Goal: Task Accomplishment & Management: Complete application form

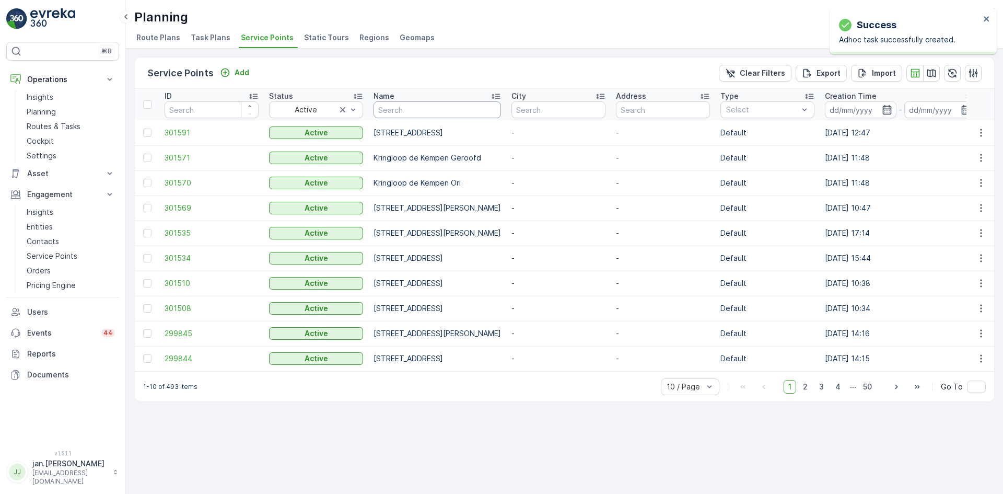
click at [412, 112] on input "text" at bounding box center [437, 109] width 127 height 17
type input "celleb"
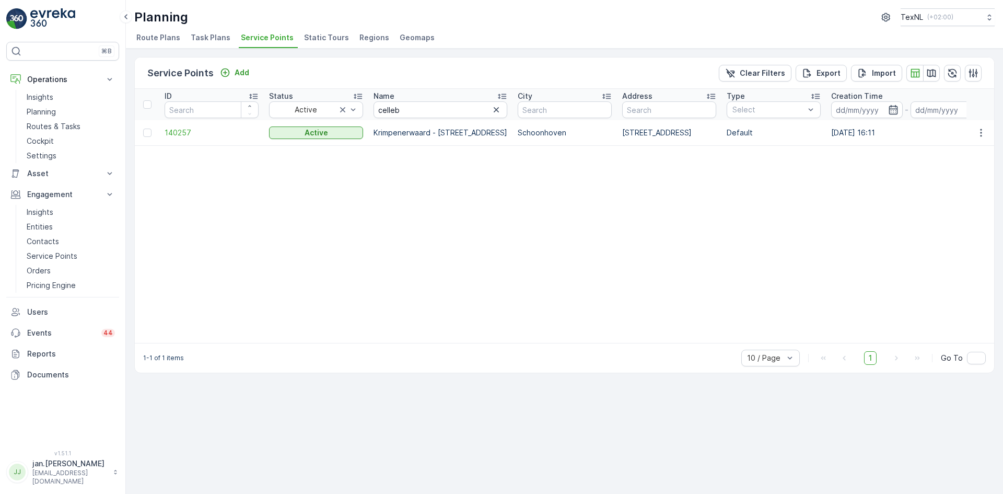
click at [166, 141] on td "140257" at bounding box center [211, 132] width 104 height 25
click at [170, 136] on span "140257" at bounding box center [212, 132] width 94 height 10
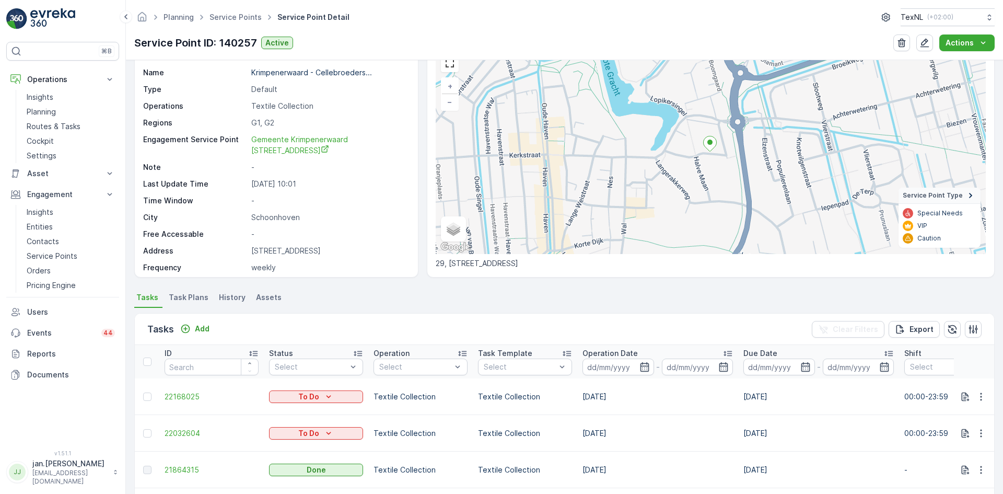
scroll to position [104, 0]
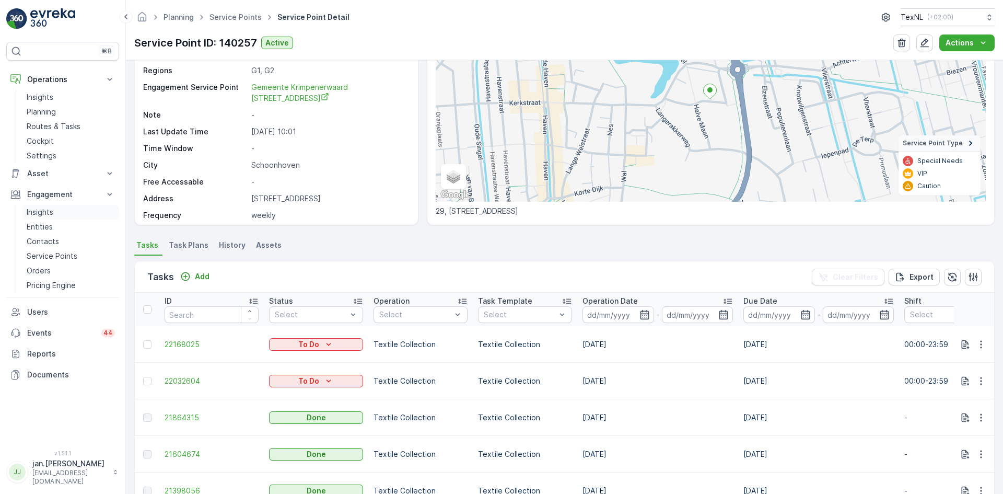
click at [51, 213] on p "Insights" at bounding box center [40, 212] width 27 height 10
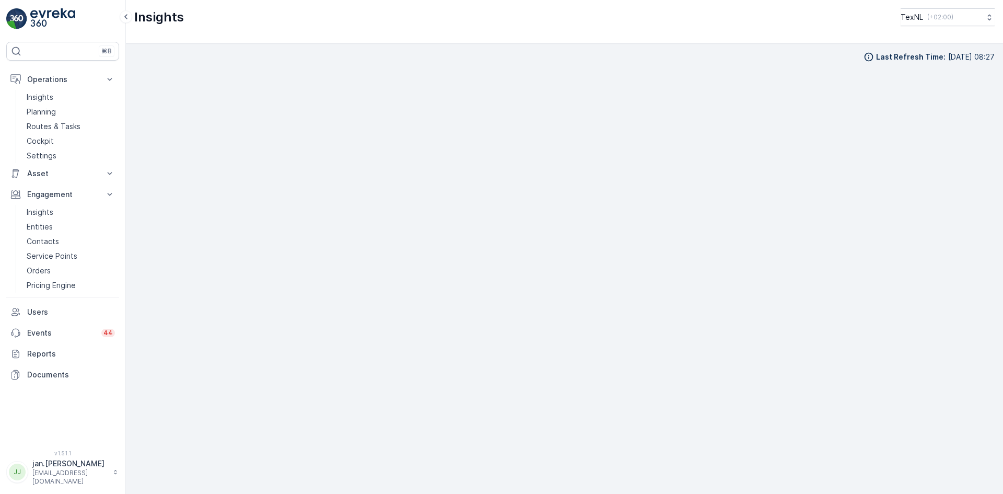
scroll to position [10, 0]
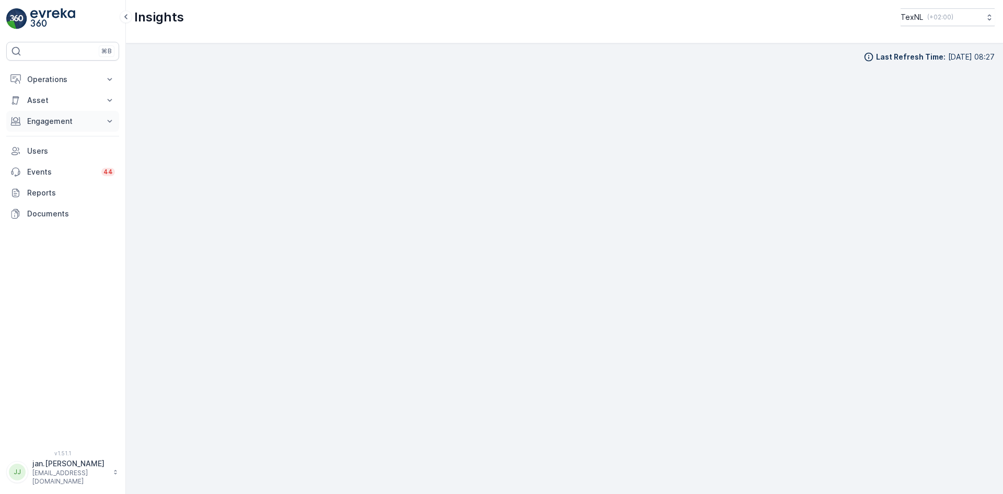
click at [54, 122] on button "Engagement" at bounding box center [62, 121] width 113 height 21
click at [40, 140] on p "Insights" at bounding box center [40, 139] width 27 height 10
click at [45, 78] on p "Operations" at bounding box center [62, 79] width 71 height 10
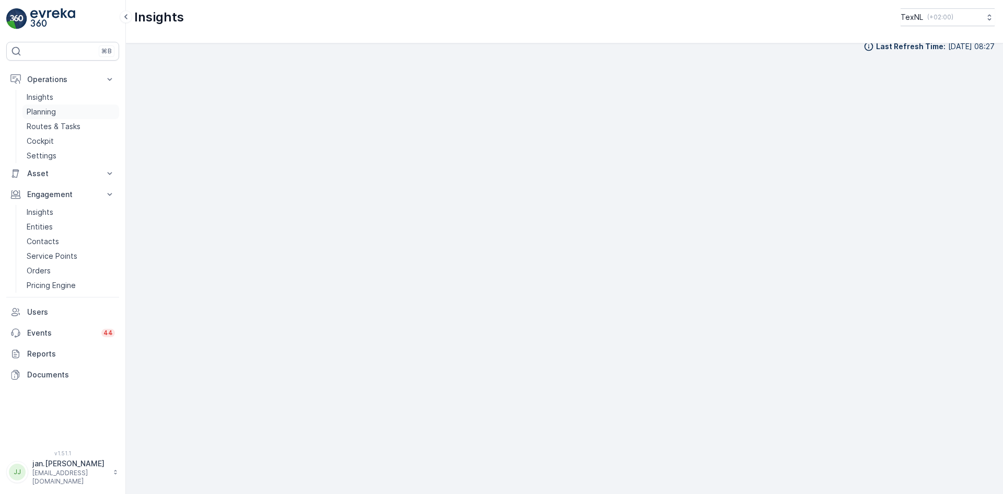
click at [48, 109] on p "Planning" at bounding box center [41, 112] width 29 height 10
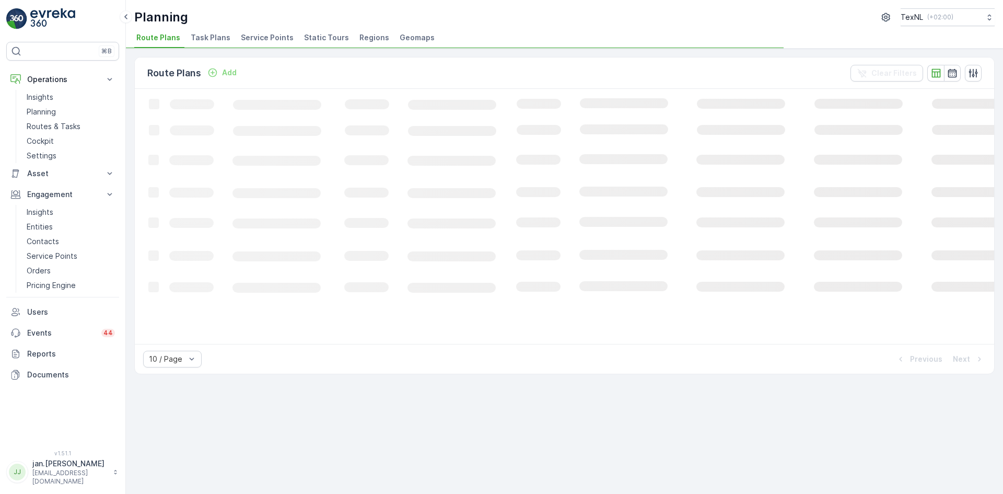
click at [253, 36] on span "Service Points" at bounding box center [267, 37] width 53 height 10
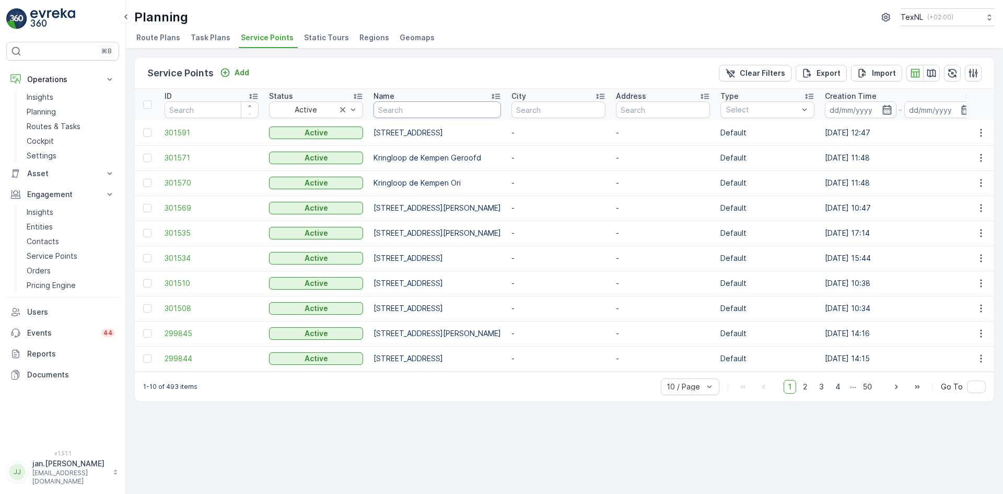
click at [414, 110] on input "text" at bounding box center [437, 109] width 127 height 17
type input "zuid"
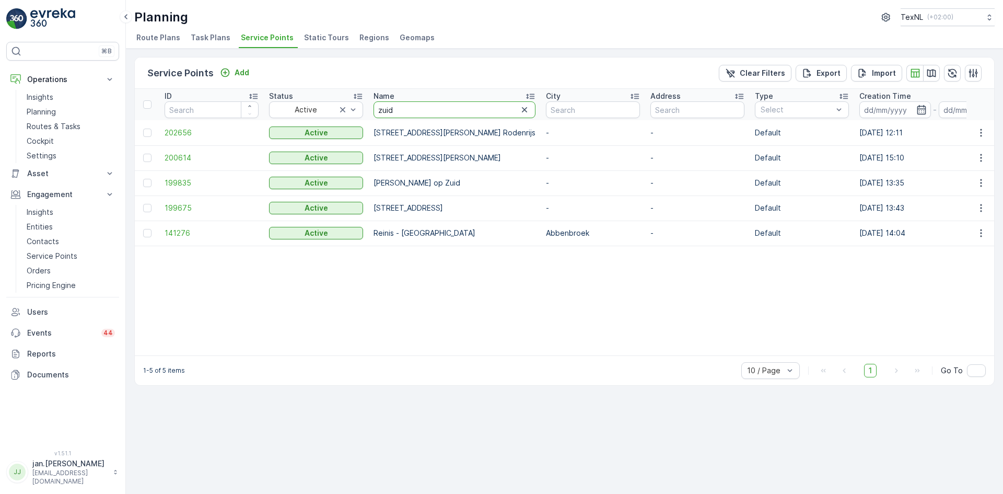
drag, startPoint x: 410, startPoint y: 107, endPoint x: 131, endPoint y: 164, distance: 285.2
click at [131, 163] on div "Service Points Add Clear Filters Export Import ID Status Active Name zuid City …" at bounding box center [564, 271] width 877 height 445
type input "oudwe"
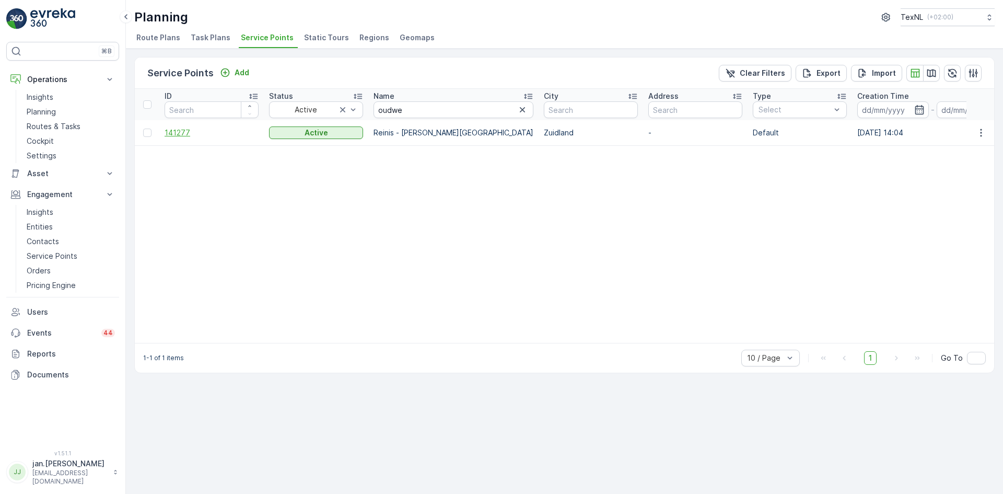
click at [172, 132] on span "141277" at bounding box center [212, 132] width 94 height 10
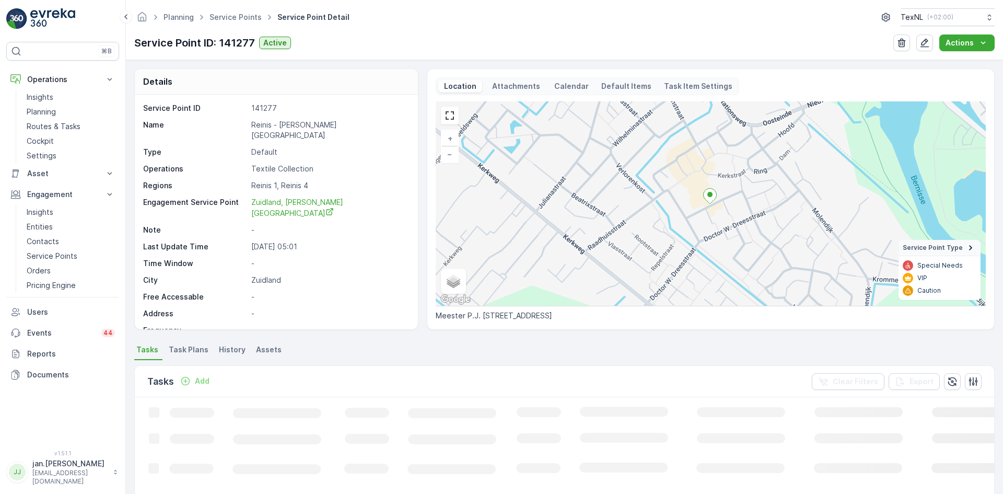
click at [201, 380] on p "Add" at bounding box center [202, 381] width 15 height 10
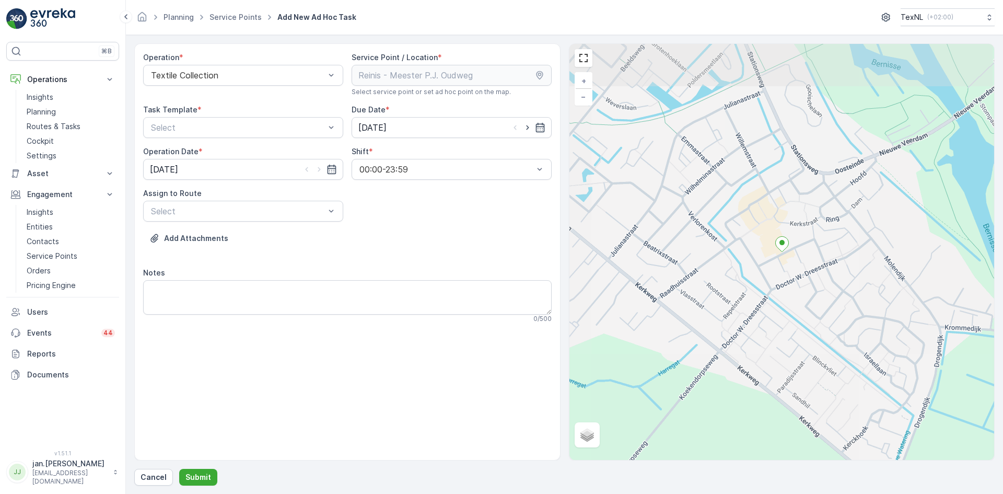
click at [247, 114] on div "Task Template *" at bounding box center [243, 109] width 200 height 10
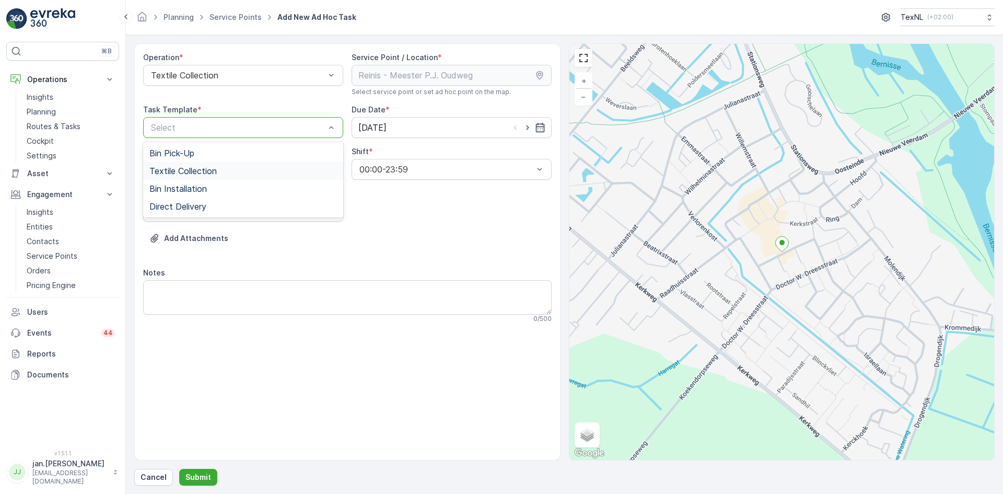
click at [184, 169] on span "Textile Collection" at bounding box center [182, 170] width 67 height 9
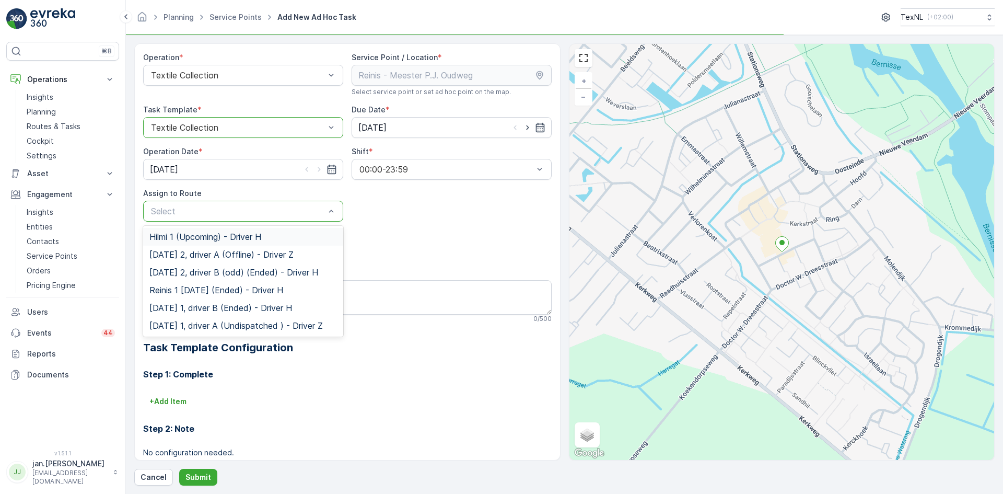
click at [197, 238] on span "Hilmi 1 (Upcoming) - Driver H" at bounding box center [205, 236] width 112 height 9
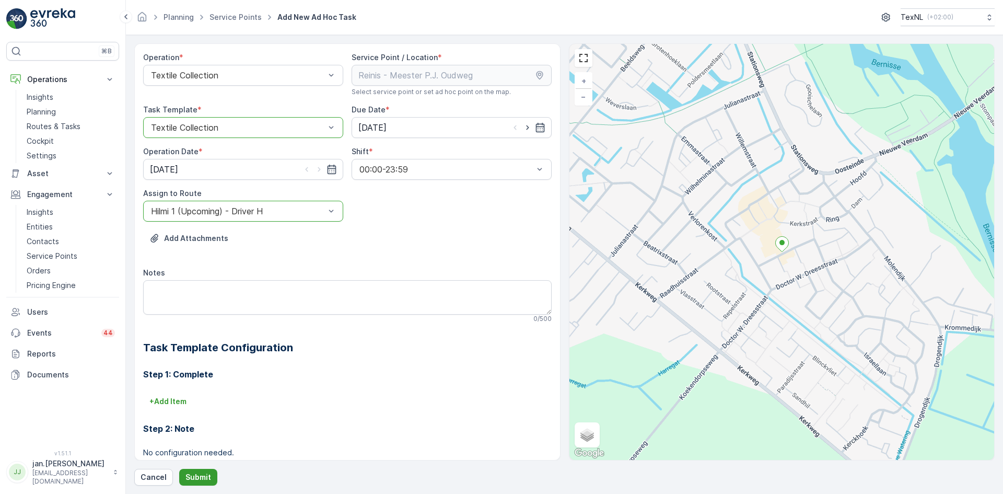
click at [201, 477] on p "Submit" at bounding box center [198, 477] width 26 height 10
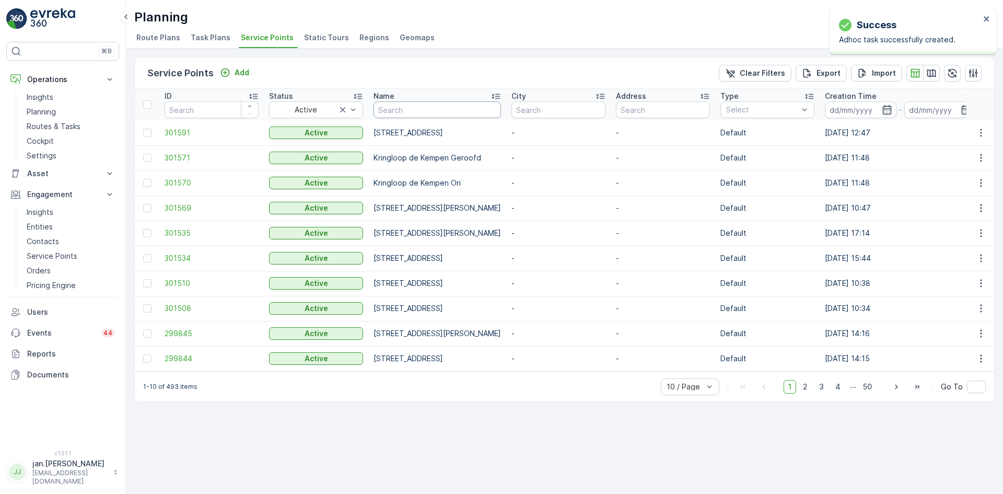
click at [397, 111] on input "text" at bounding box center [437, 109] width 127 height 17
type input "g"
type input "freg"
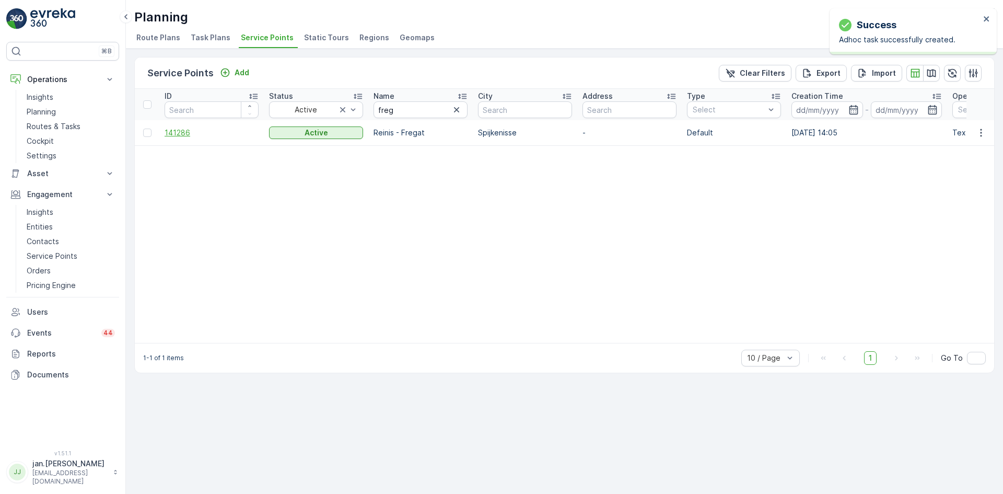
click at [187, 133] on span "141286" at bounding box center [212, 132] width 94 height 10
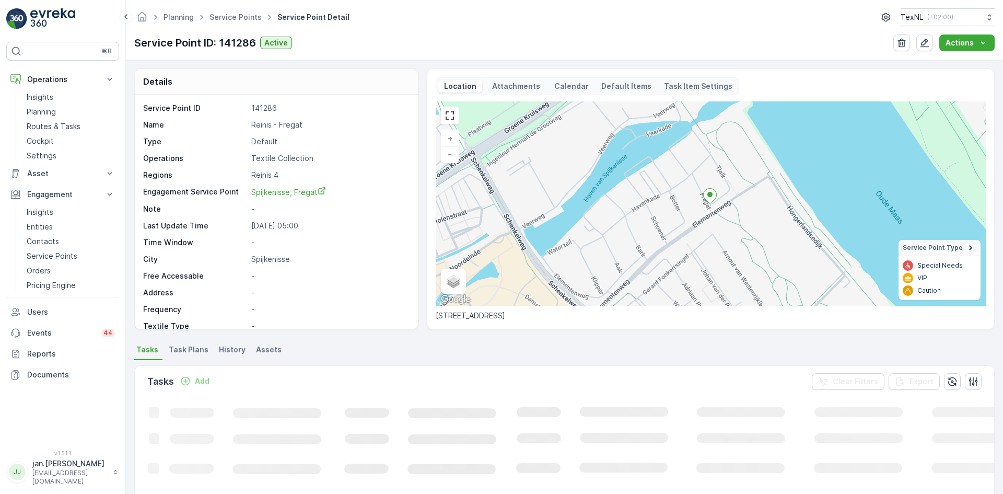
click at [207, 331] on div "Details Service Point ID 141286 Name Reinis - Fregat Type Default Operations Te…" at bounding box center [564, 277] width 877 height 434
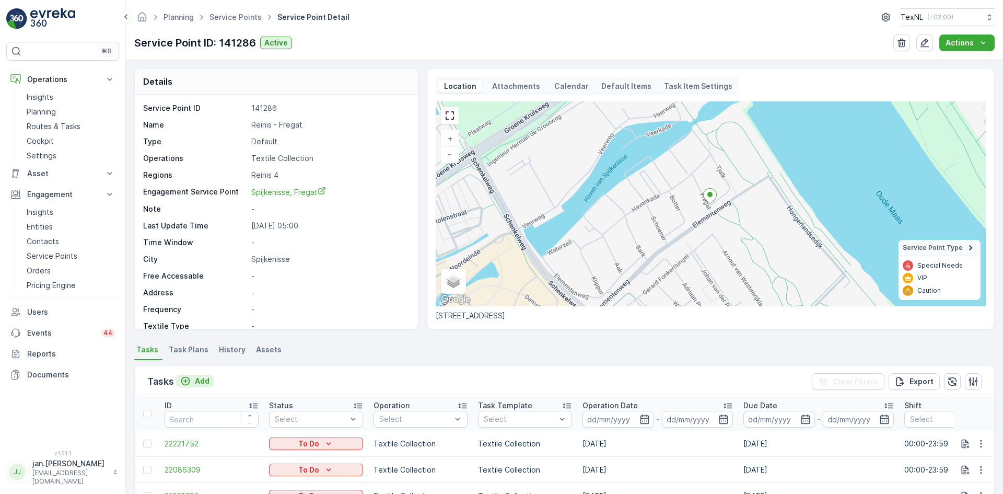
click at [207, 380] on p "Add" at bounding box center [202, 381] width 15 height 10
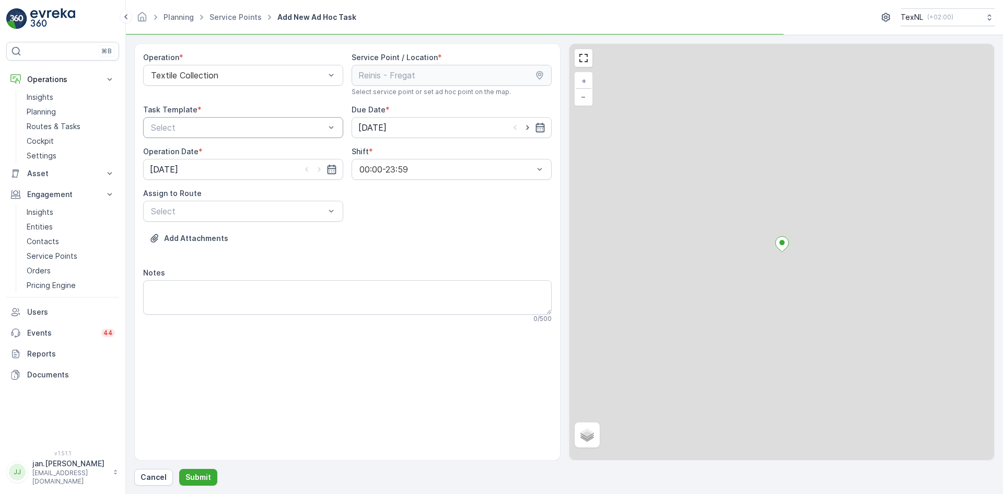
drag, startPoint x: 242, startPoint y: 139, endPoint x: 242, endPoint y: 131, distance: 8.4
click at [242, 137] on div "Operation * Textile Collection Service Point / Location * Select service point …" at bounding box center [347, 191] width 409 height 279
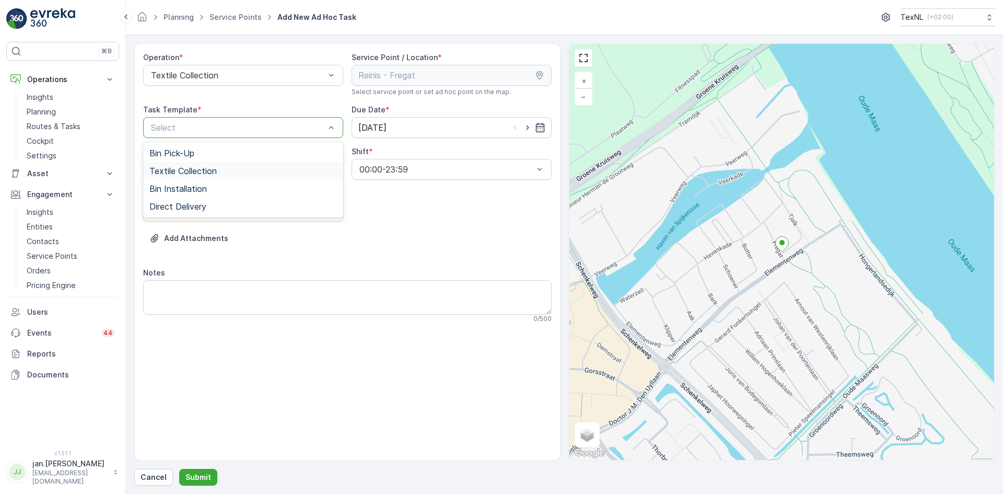
click at [195, 168] on span "Textile Collection" at bounding box center [182, 170] width 67 height 9
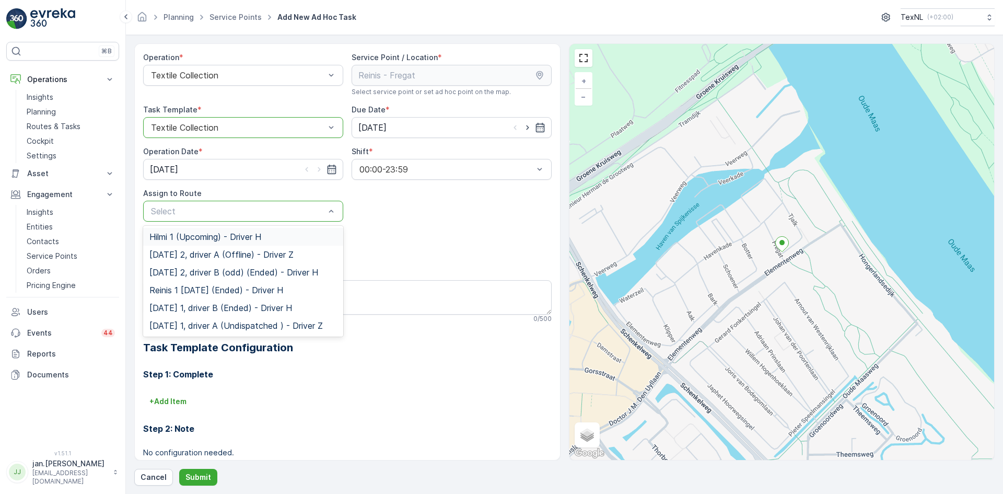
click at [185, 234] on span "Hilmi 1 (Upcoming) - Driver H" at bounding box center [205, 236] width 112 height 9
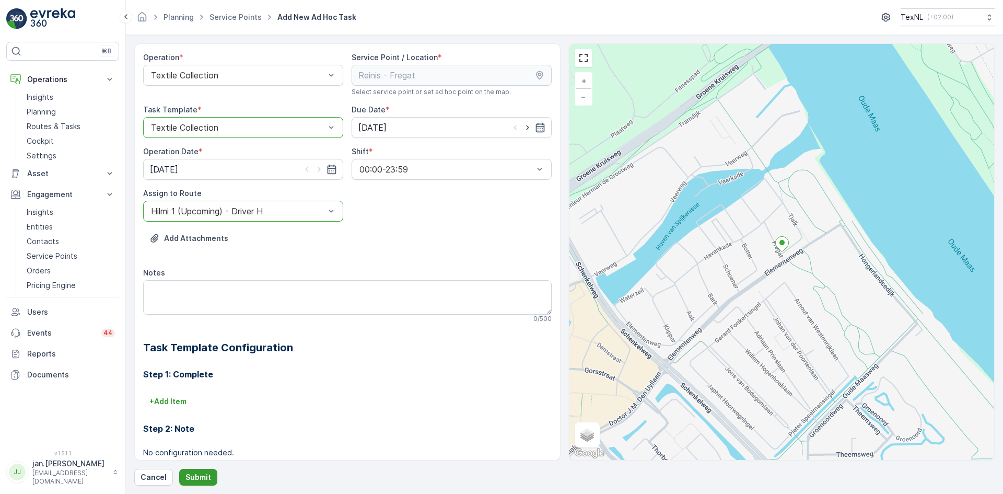
click at [193, 476] on p "Submit" at bounding box center [198, 477] width 26 height 10
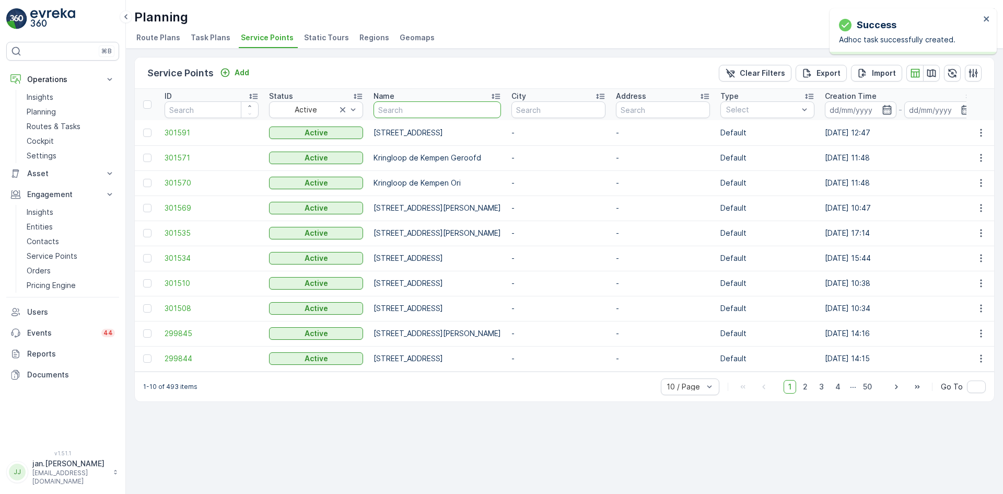
click at [424, 106] on input "text" at bounding box center [437, 109] width 127 height 17
type input "vlin"
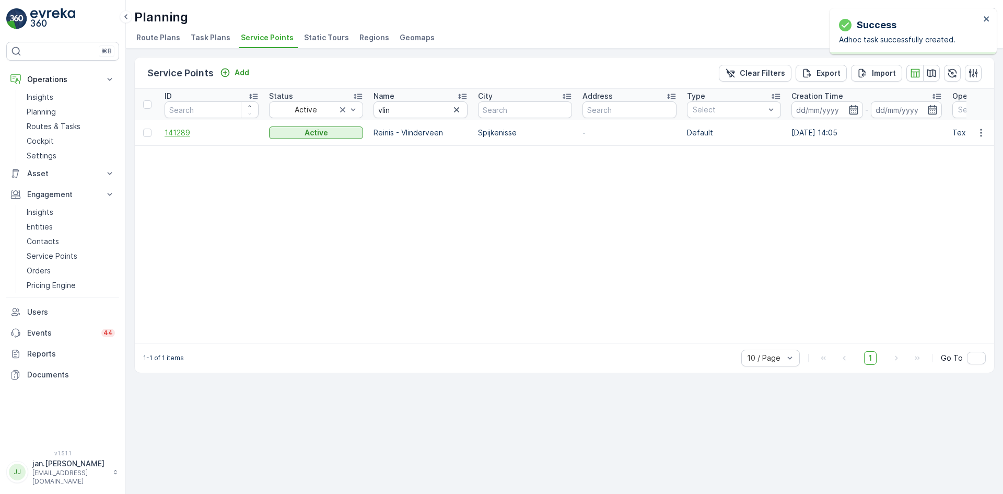
click at [183, 133] on span "141289" at bounding box center [212, 132] width 94 height 10
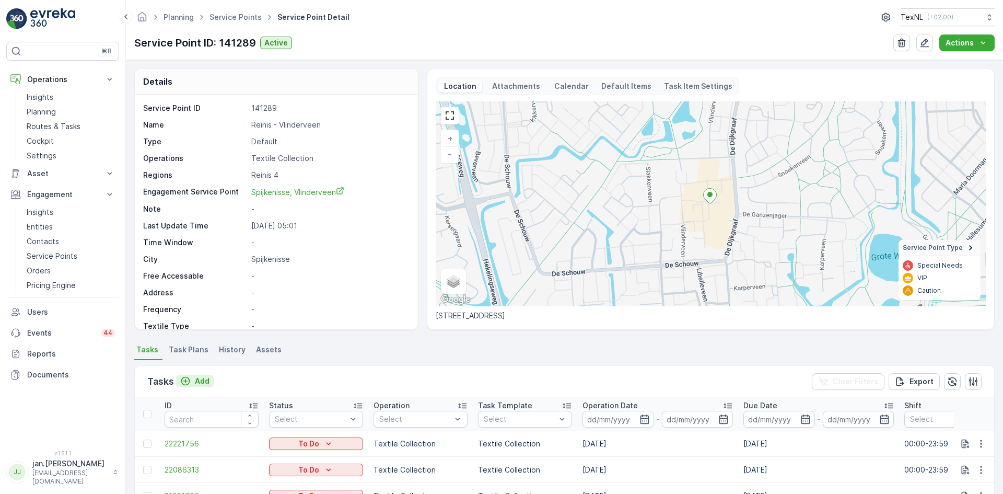
click at [201, 382] on p "Add" at bounding box center [202, 381] width 15 height 10
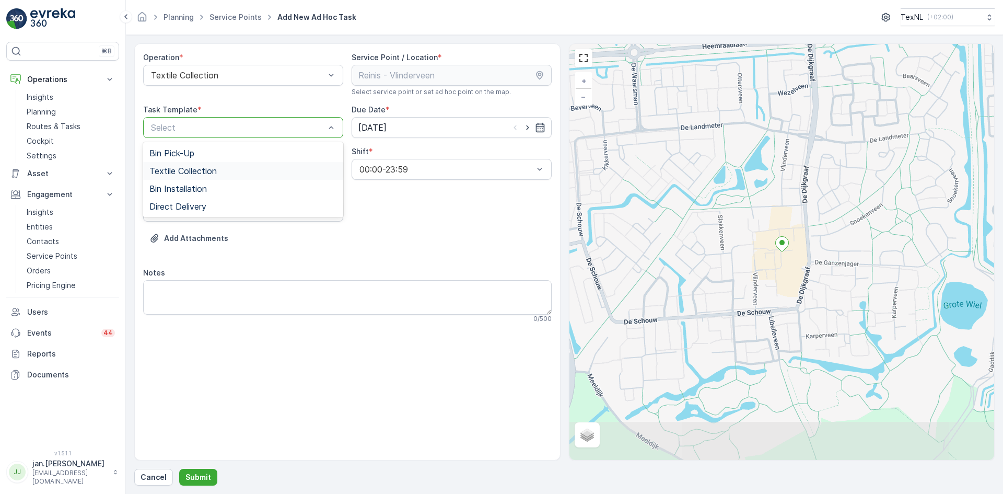
click at [197, 167] on span "Textile Collection" at bounding box center [182, 170] width 67 height 9
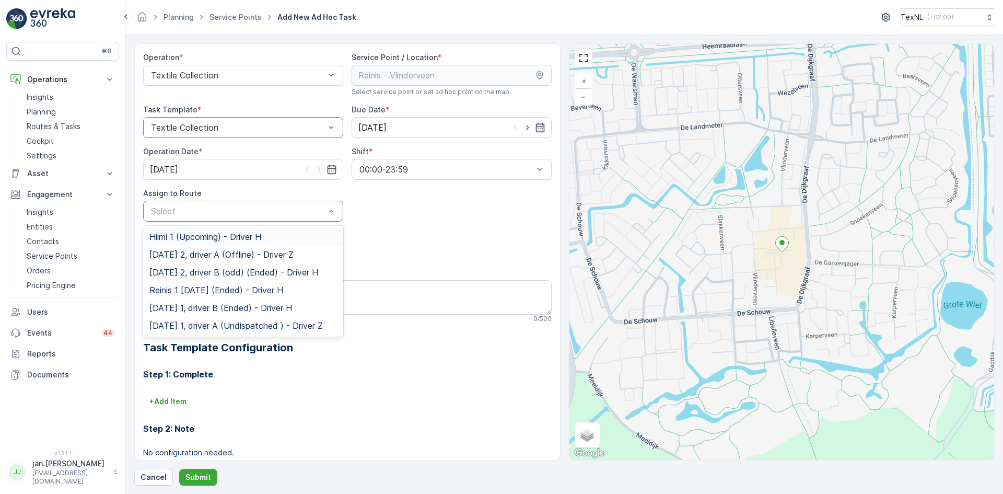
click at [195, 243] on div "Hilmi 1 (Upcoming) - Driver H" at bounding box center [243, 237] width 200 height 18
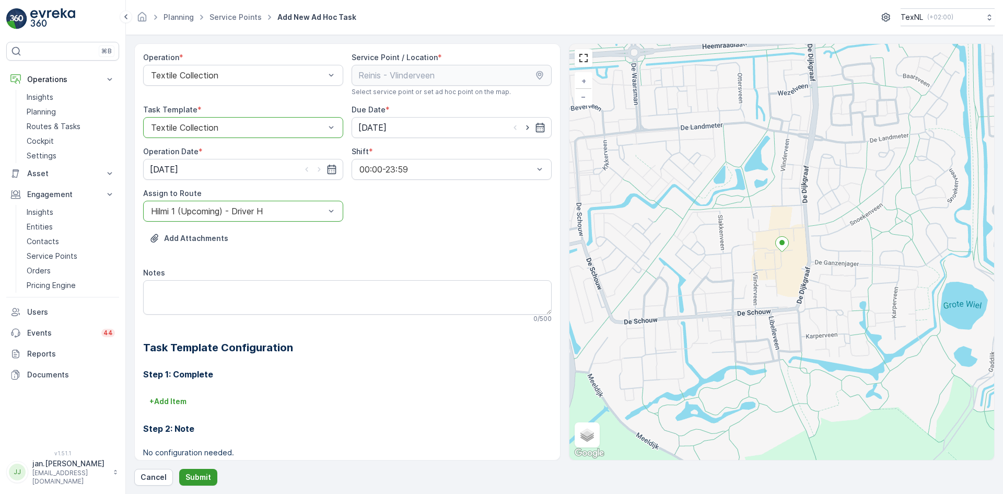
click at [196, 473] on p "Submit" at bounding box center [198, 477] width 26 height 10
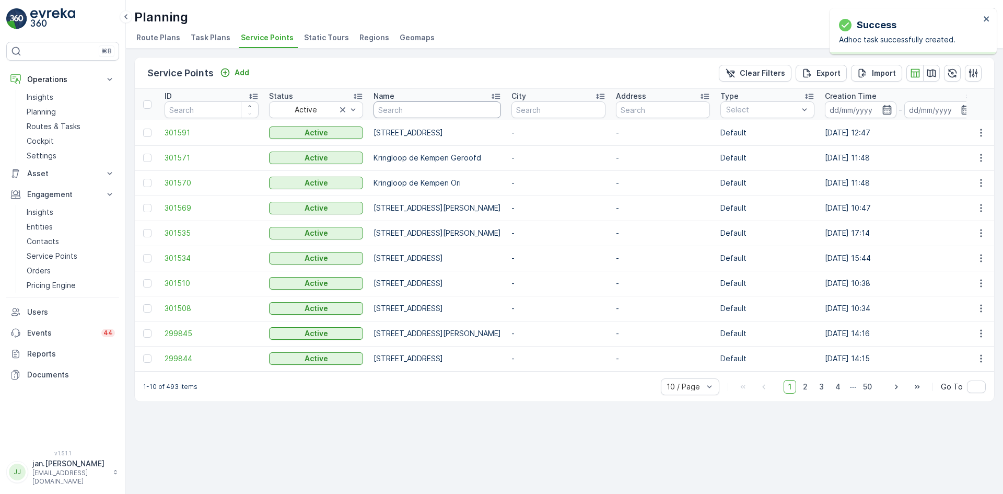
click at [413, 112] on input "text" at bounding box center [437, 109] width 127 height 17
type input "rivier"
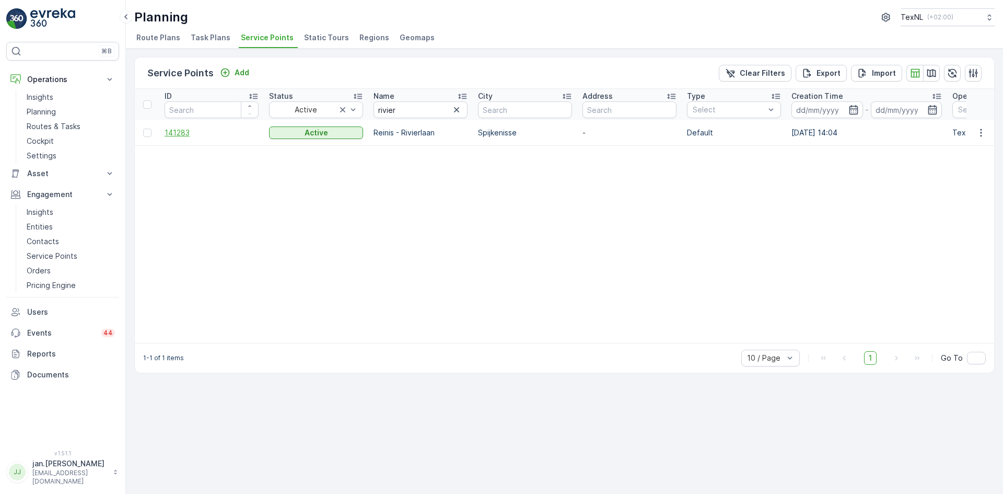
click at [184, 134] on span "141283" at bounding box center [212, 132] width 94 height 10
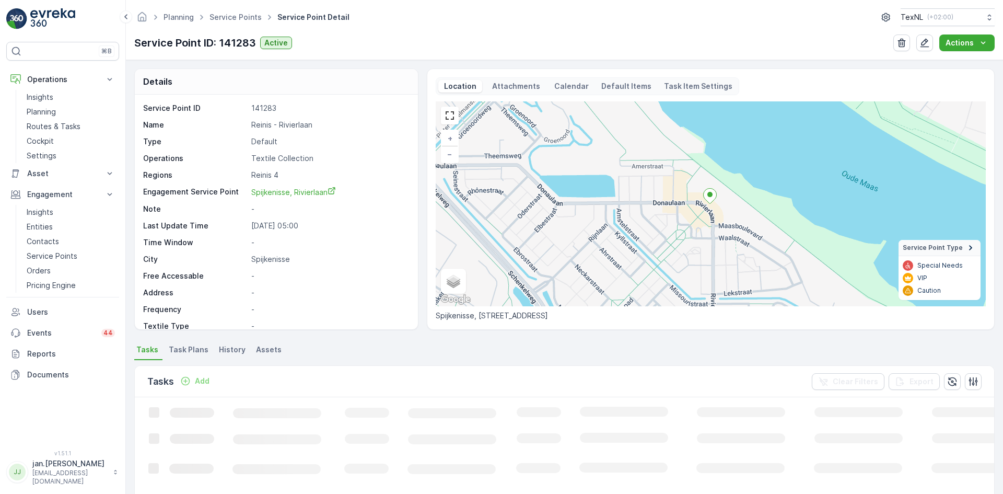
click at [199, 381] on p "Add" at bounding box center [202, 381] width 15 height 10
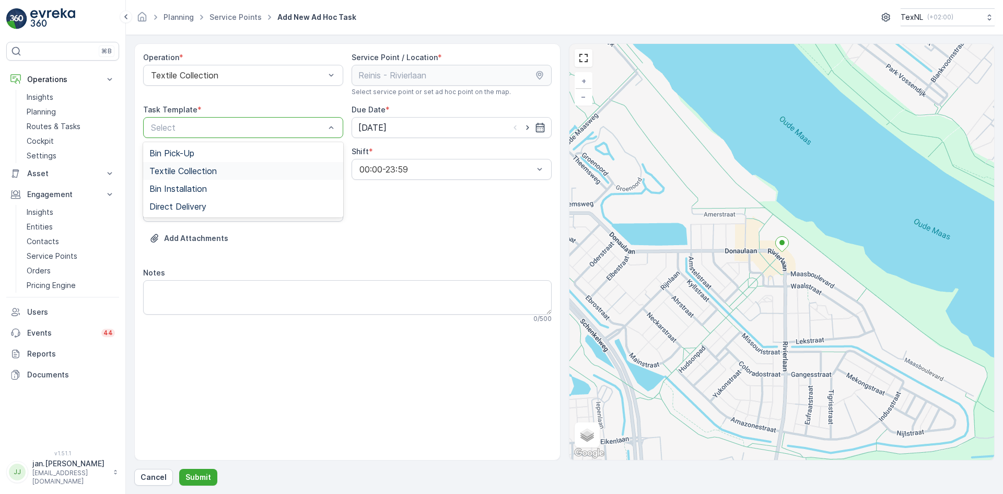
click at [190, 169] on span "Textile Collection" at bounding box center [182, 170] width 67 height 9
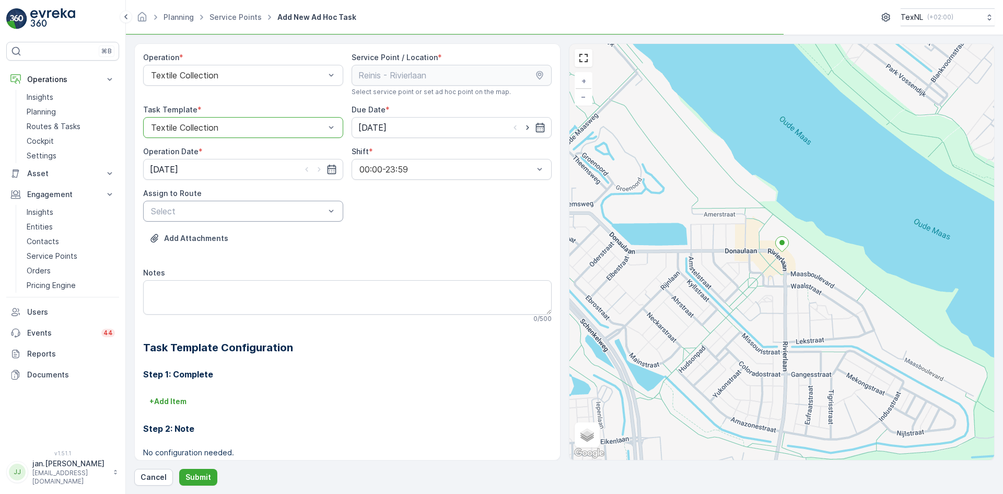
click at [217, 218] on div "Select" at bounding box center [243, 211] width 200 height 21
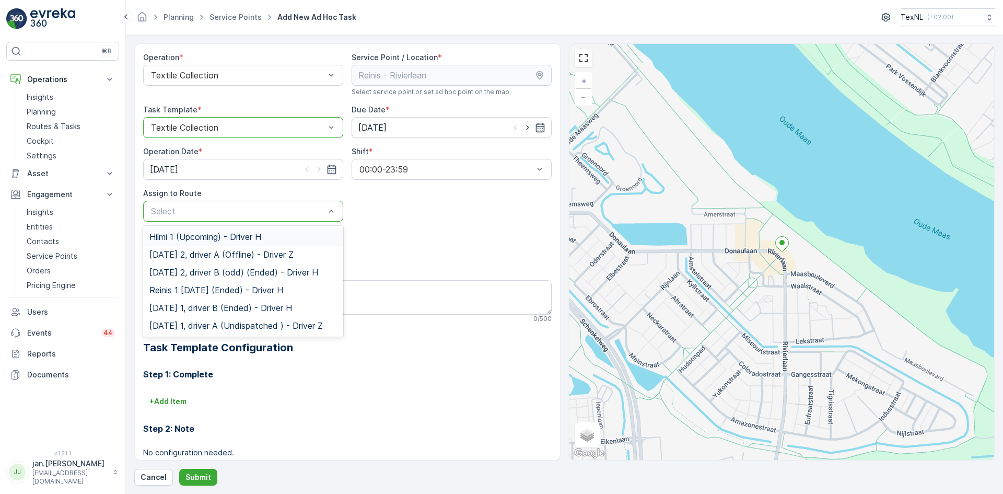
click at [190, 238] on span "Hilmi 1 (Upcoming) - Driver H" at bounding box center [205, 236] width 112 height 9
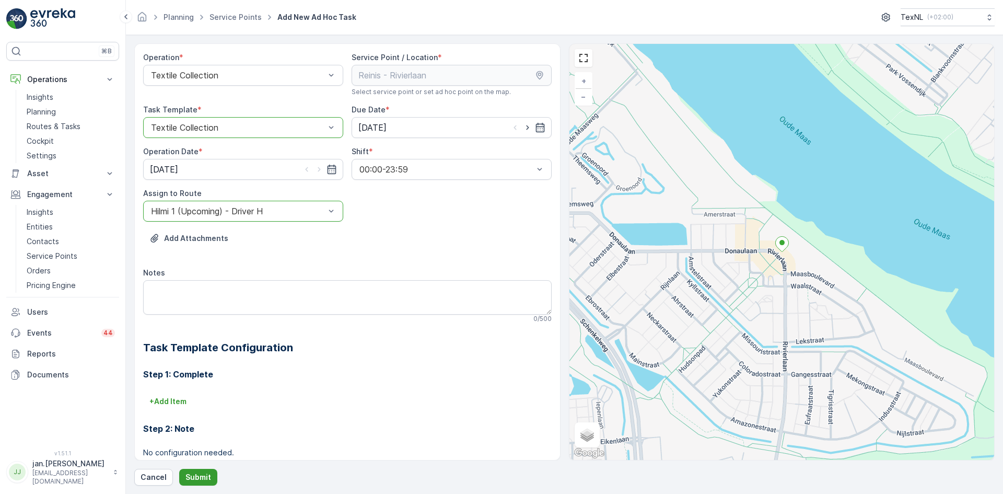
click at [200, 479] on p "Submit" at bounding box center [198, 477] width 26 height 10
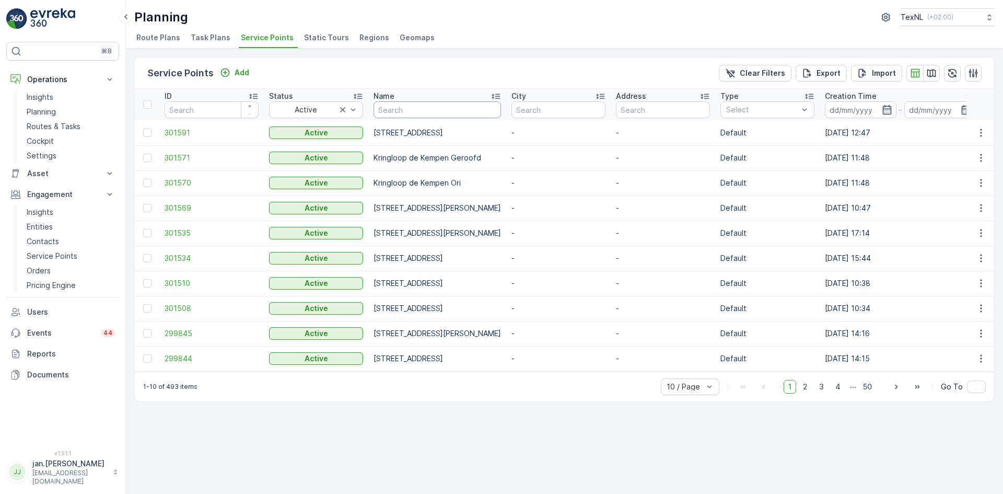
click at [437, 110] on input "text" at bounding box center [437, 109] width 127 height 17
type input "droppie"
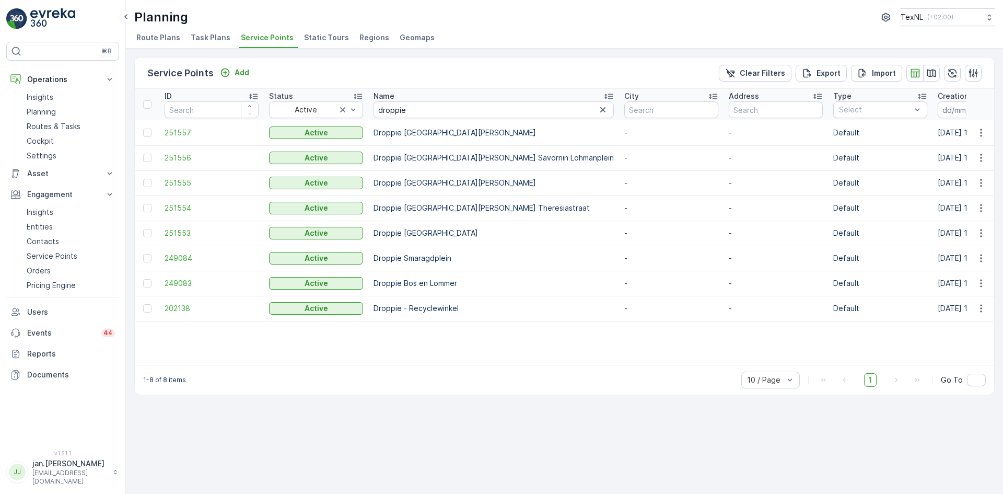
drag, startPoint x: 144, startPoint y: 133, endPoint x: 146, endPoint y: 143, distance: 10.1
click at [144, 133] on div at bounding box center [147, 133] width 8 height 8
click at [143, 129] on input "checkbox" at bounding box center [143, 129] width 0 height 0
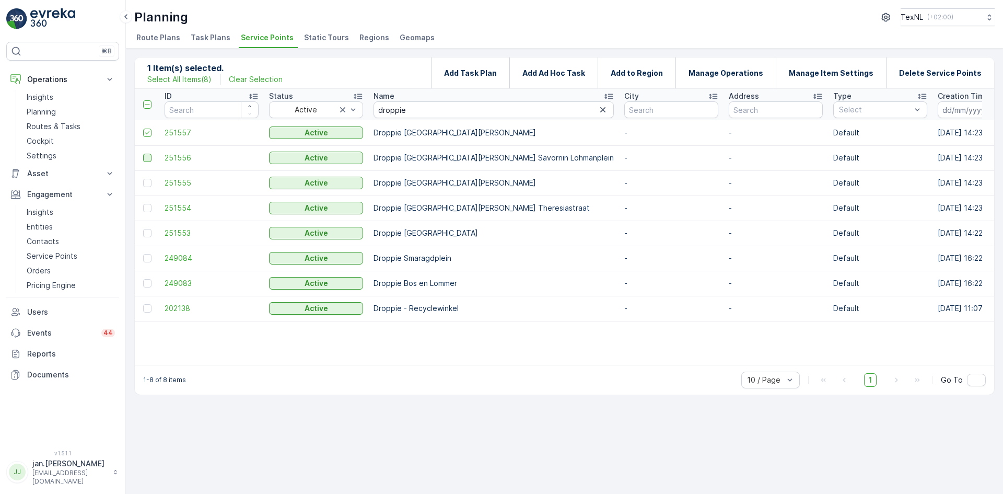
click at [146, 156] on div at bounding box center [147, 158] width 8 height 8
click at [143, 154] on input "checkbox" at bounding box center [143, 154] width 0 height 0
click at [145, 182] on div at bounding box center [147, 183] width 8 height 8
click at [143, 179] on input "checkbox" at bounding box center [143, 179] width 0 height 0
click at [145, 208] on div at bounding box center [147, 208] width 8 height 8
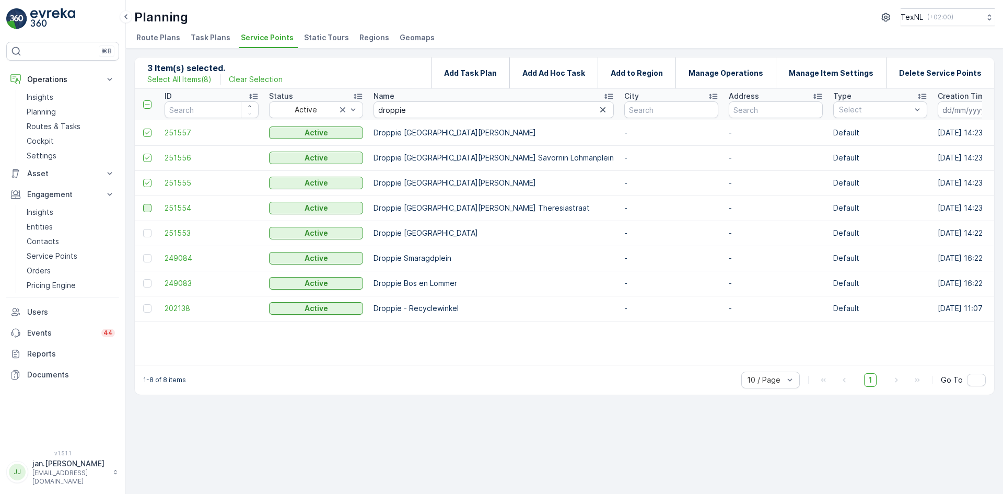
click at [143, 204] on input "checkbox" at bounding box center [143, 204] width 0 height 0
click at [585, 72] on p "Add Ad Hoc Task" at bounding box center [553, 73] width 63 height 10
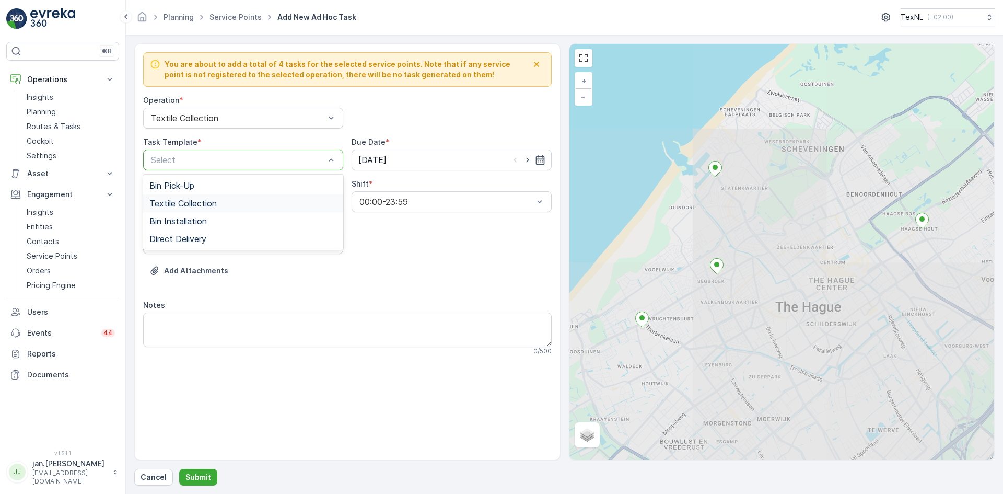
click at [185, 203] on span "Textile Collection" at bounding box center [182, 203] width 67 height 9
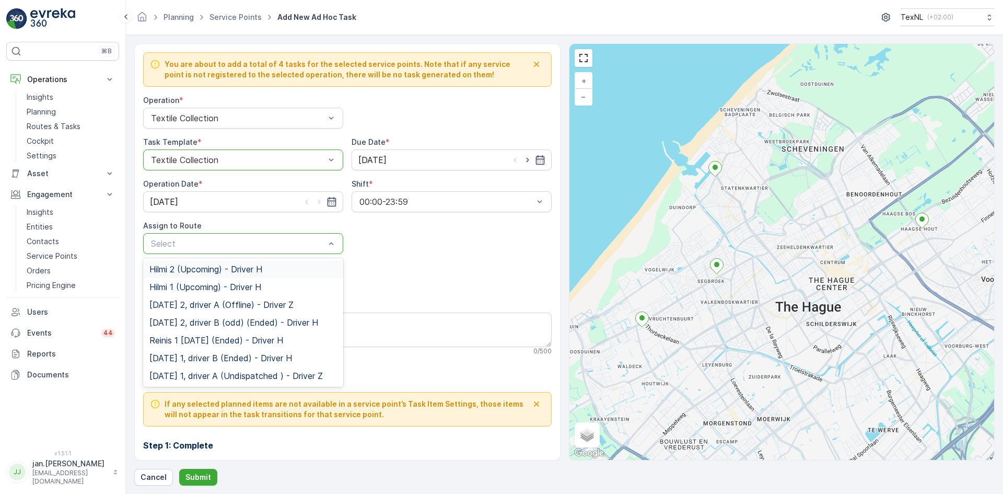
click at [193, 271] on span "Hilmi 2 (Upcoming) - Driver H" at bounding box center [205, 268] width 113 height 9
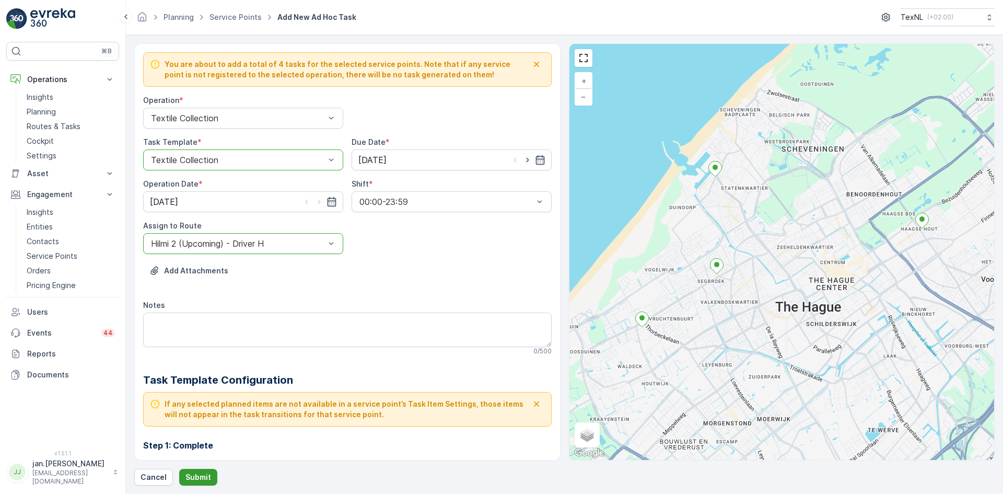
click at [201, 476] on p "Submit" at bounding box center [198, 477] width 26 height 10
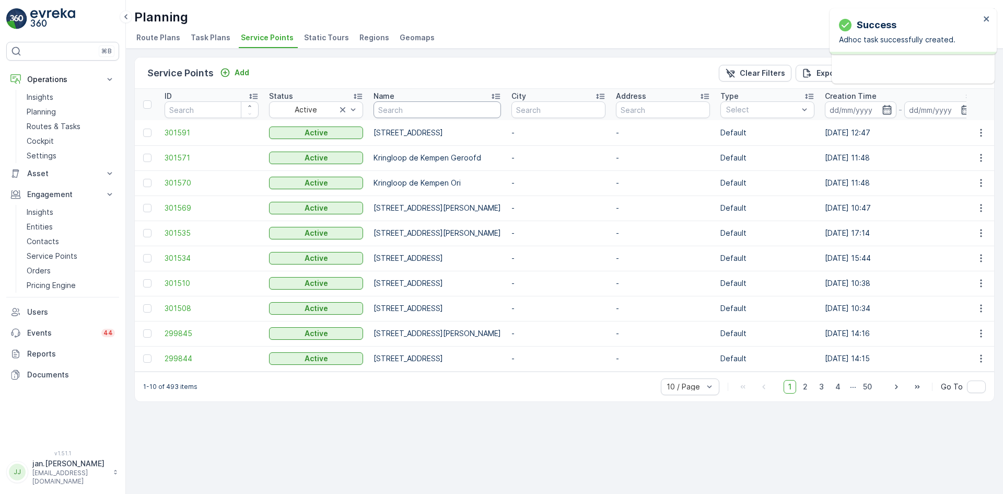
click at [402, 112] on input "text" at bounding box center [437, 109] width 127 height 17
type input "o"
click at [710, 113] on input "text" at bounding box center [663, 109] width 94 height 17
type input "ooster"
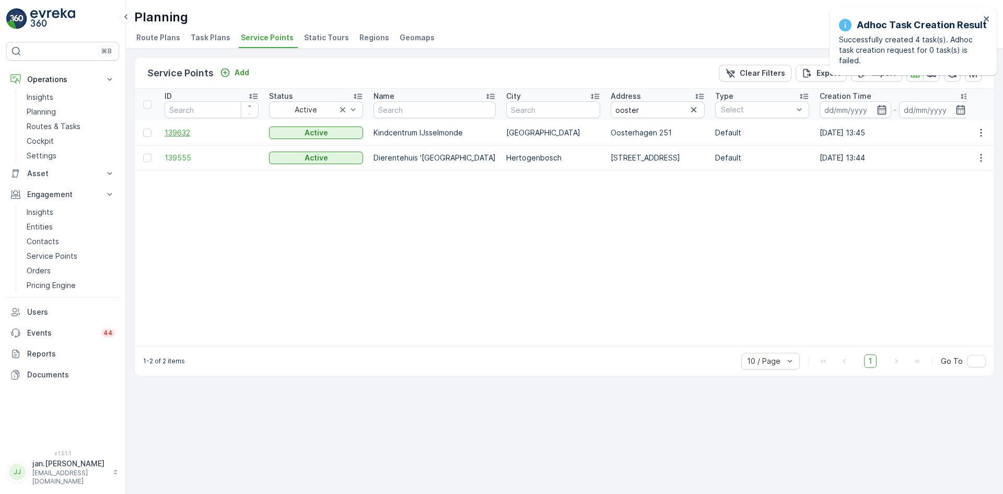
click at [181, 129] on span "139632" at bounding box center [212, 132] width 94 height 10
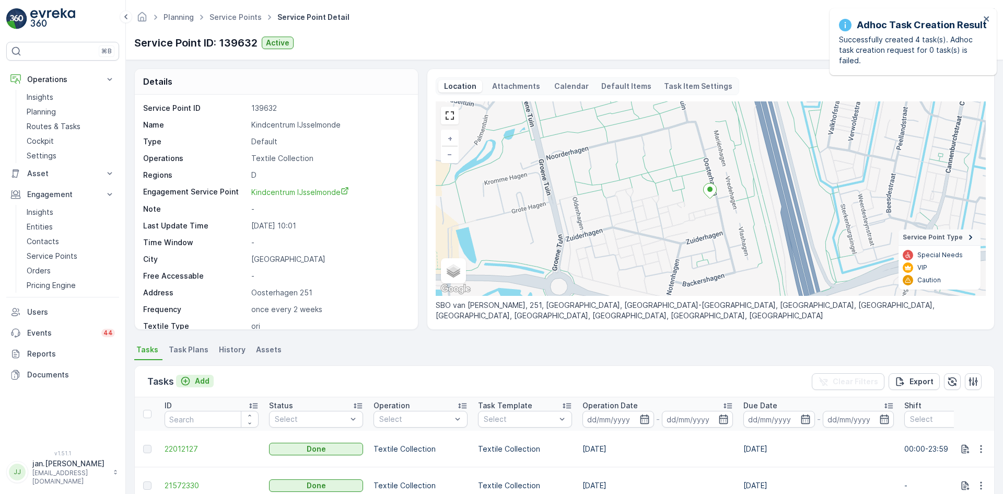
click at [201, 383] on p "Add" at bounding box center [202, 381] width 15 height 10
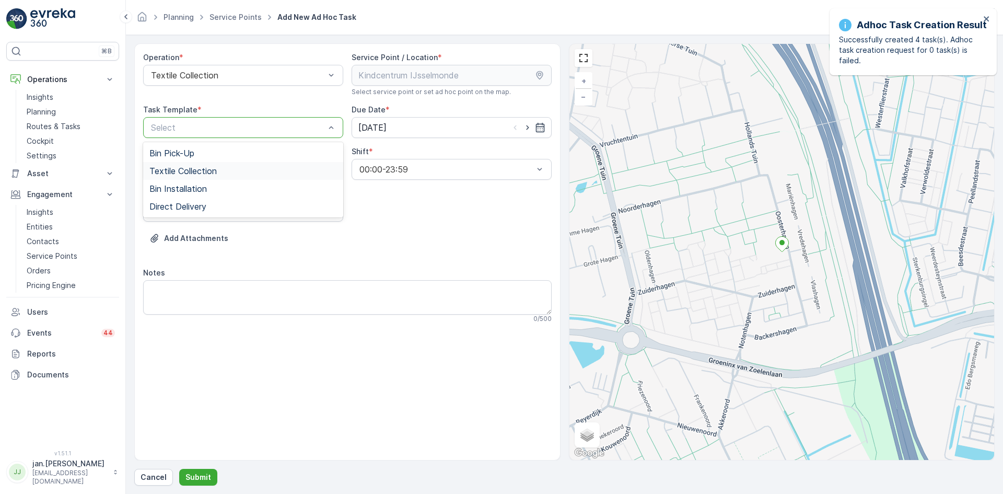
drag, startPoint x: 226, startPoint y: 126, endPoint x: 205, endPoint y: 167, distance: 45.6
click at [203, 170] on span "Textile Collection" at bounding box center [182, 170] width 67 height 9
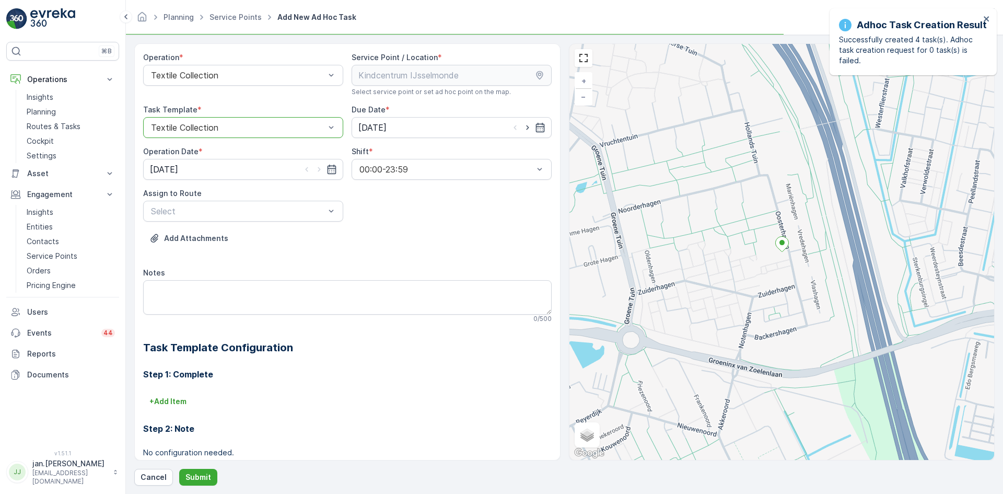
click at [221, 224] on div "Operation * Textile Collection Service Point / Location * Select service point …" at bounding box center [347, 287] width 409 height 470
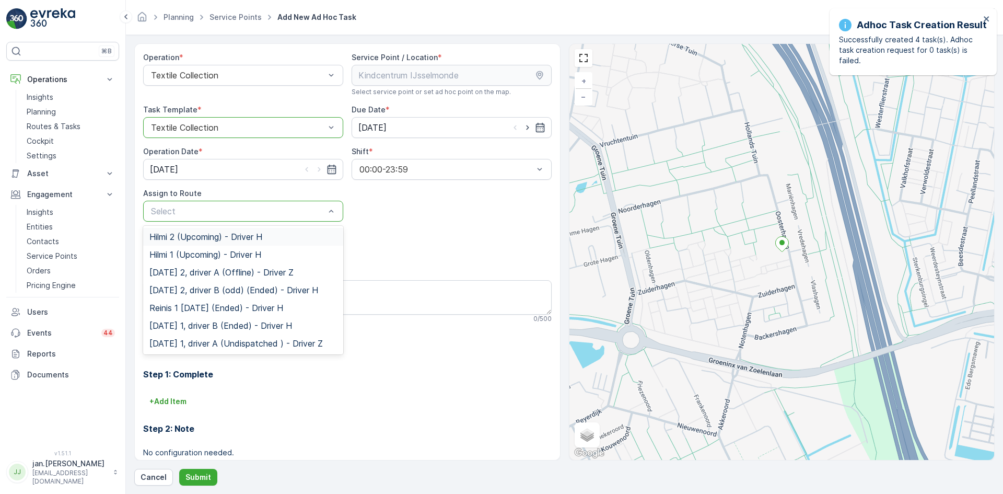
drag, startPoint x: 234, startPoint y: 251, endPoint x: 241, endPoint y: 204, distance: 47.6
click at [241, 204] on div "Select" at bounding box center [243, 211] width 200 height 21
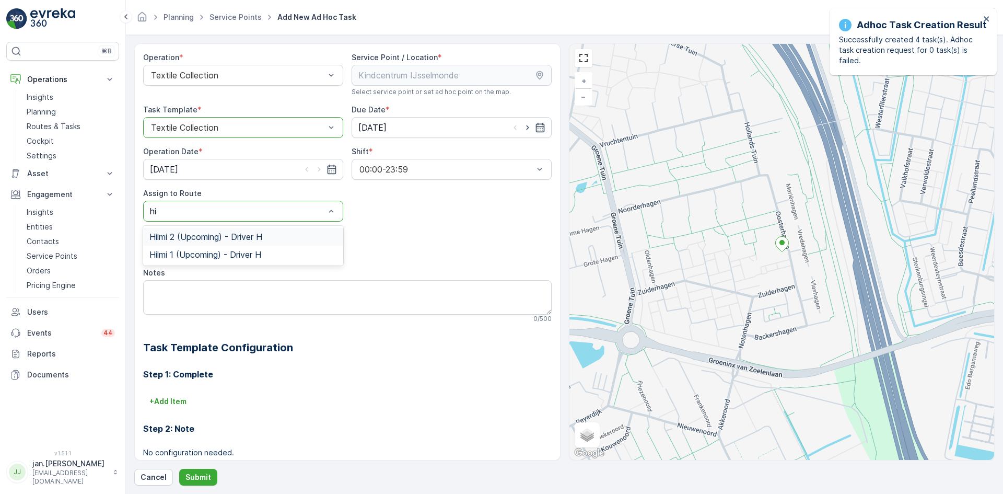
type input "hil"
click at [421, 217] on div "Operation * Textile Collection Service Point / Location * Select service point …" at bounding box center [347, 287] width 409 height 470
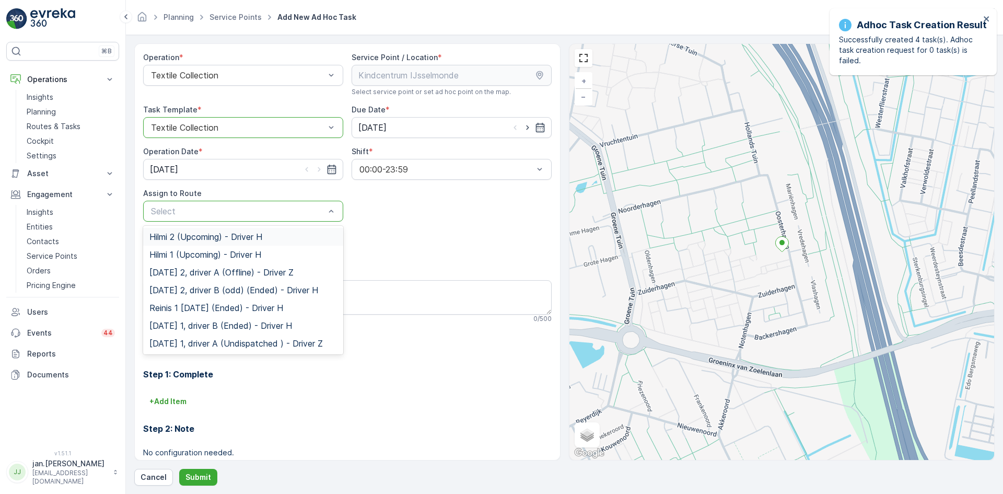
click at [366, 226] on div "Operation * Textile Collection Service Point / Location * Select service point …" at bounding box center [347, 287] width 409 height 470
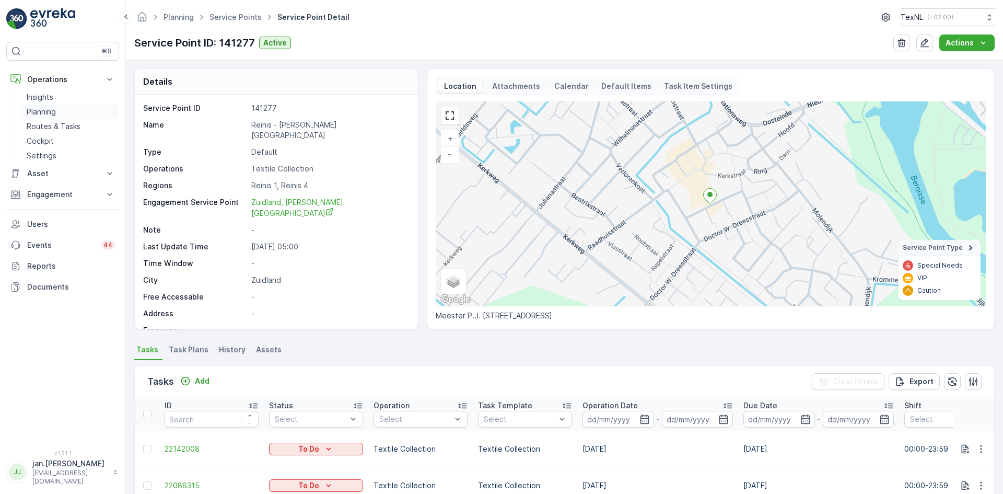
scroll to position [104, 0]
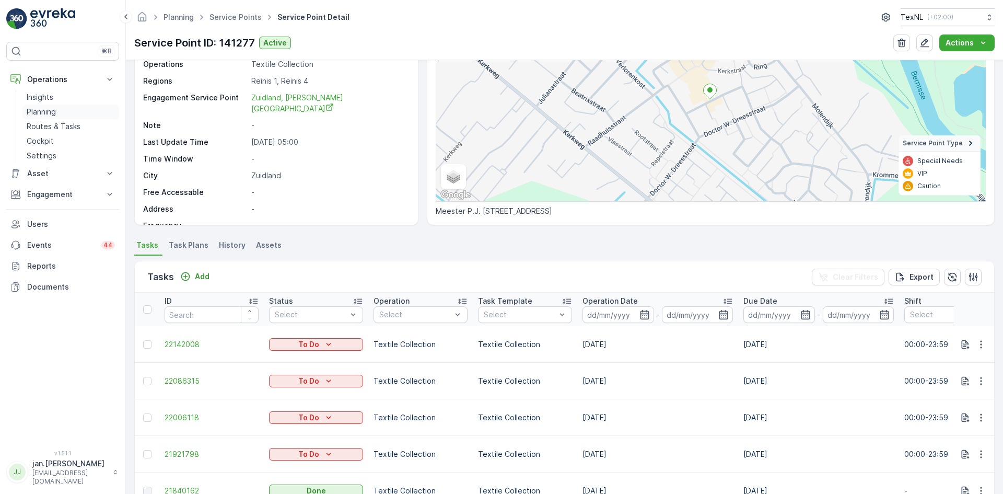
click at [42, 109] on p "Planning" at bounding box center [41, 112] width 29 height 10
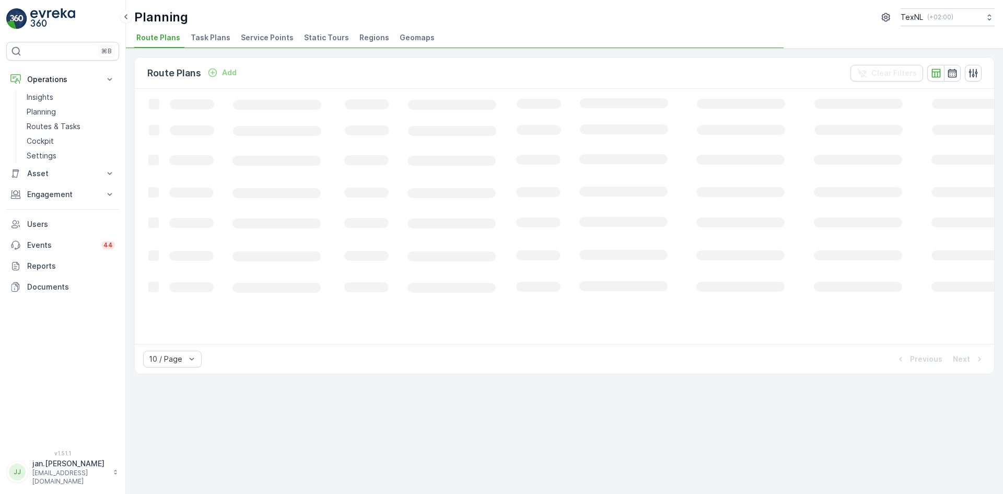
click at [264, 34] on span "Service Points" at bounding box center [267, 37] width 53 height 10
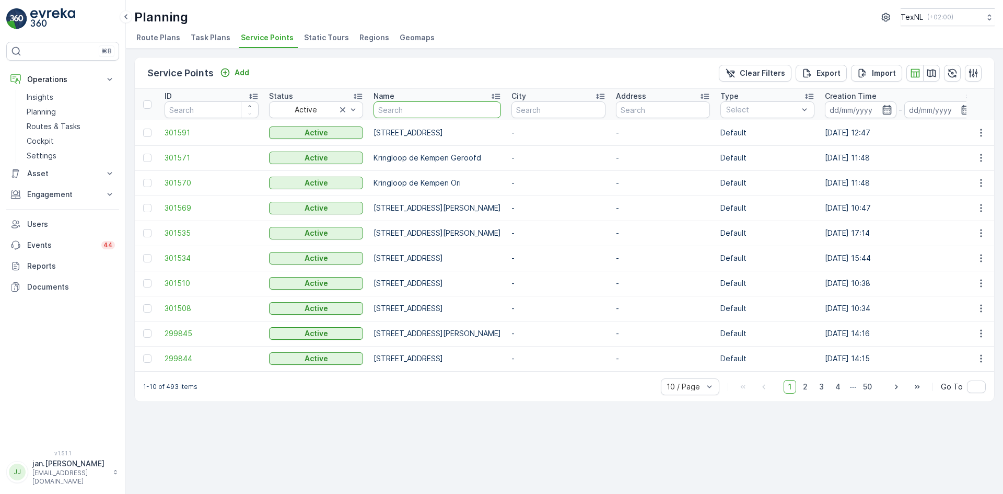
click at [406, 113] on input "text" at bounding box center [437, 109] width 127 height 17
type input "elem"
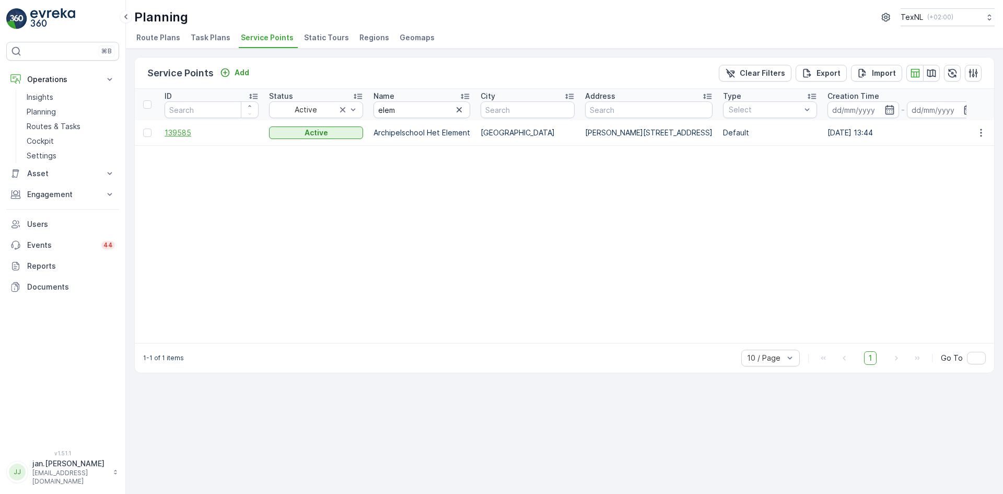
click at [180, 133] on span "139585" at bounding box center [212, 132] width 94 height 10
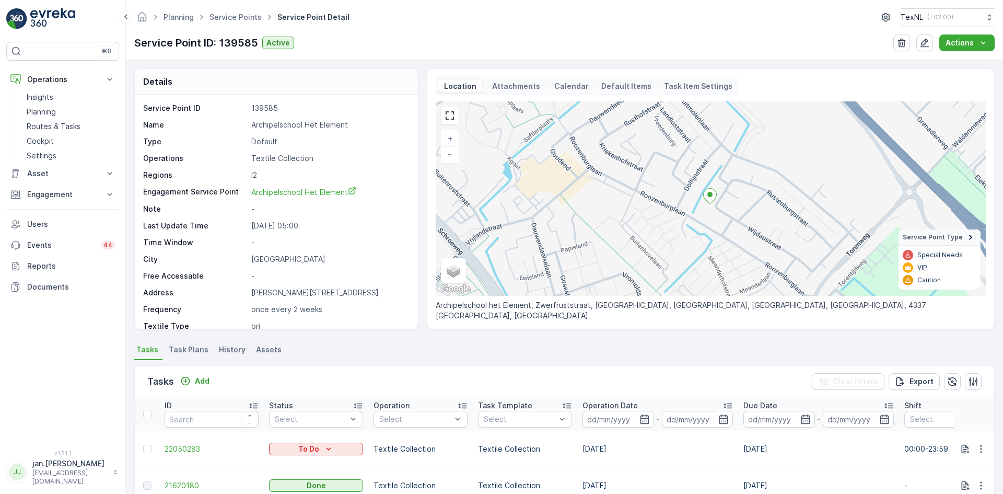
drag, startPoint x: 616, startPoint y: 446, endPoint x: 562, endPoint y: 455, distance: 55.1
click at [562, 455] on tr "22050283 To Do Textile Collection Textile Collection 08.10.2025 08.10.2025 00:0…" at bounding box center [945, 448] width 1621 height 37
click at [46, 108] on p "Planning" at bounding box center [41, 112] width 29 height 10
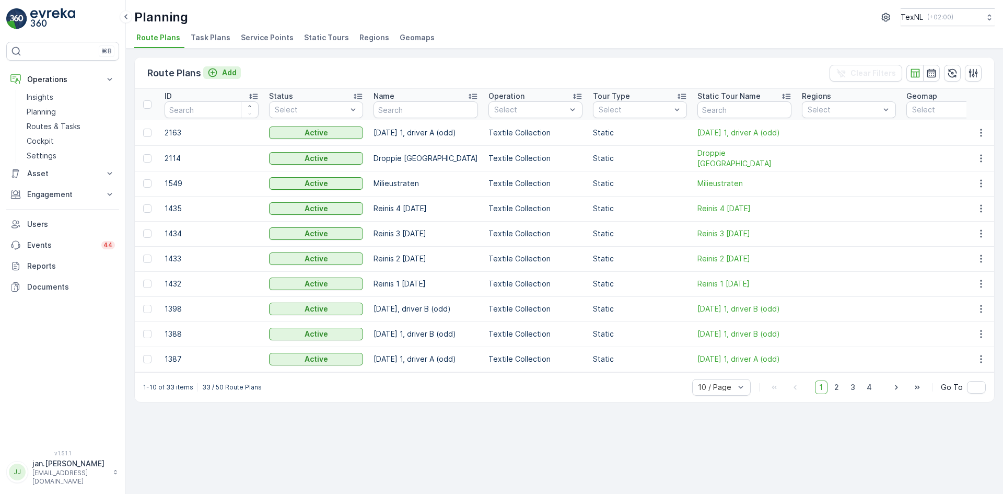
click at [229, 75] on p "Add" at bounding box center [229, 72] width 15 height 10
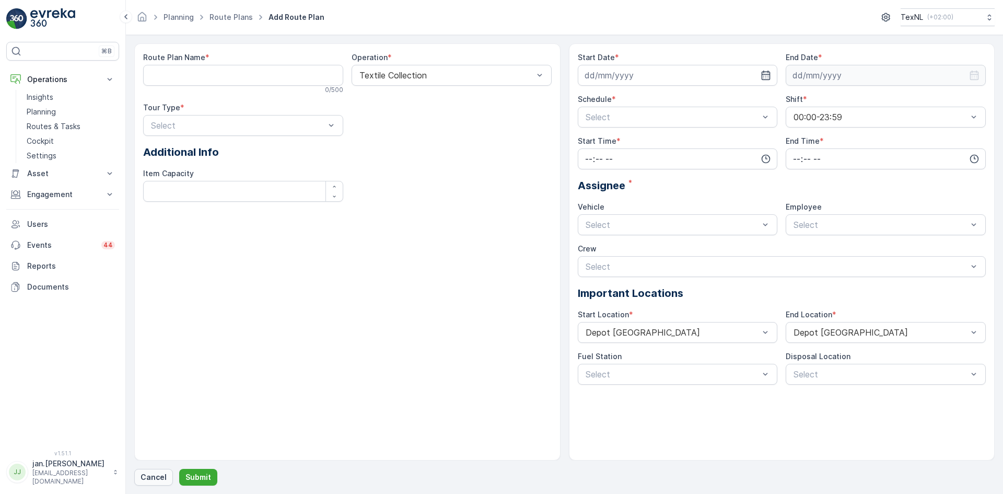
click at [161, 474] on p "Cancel" at bounding box center [154, 477] width 26 height 10
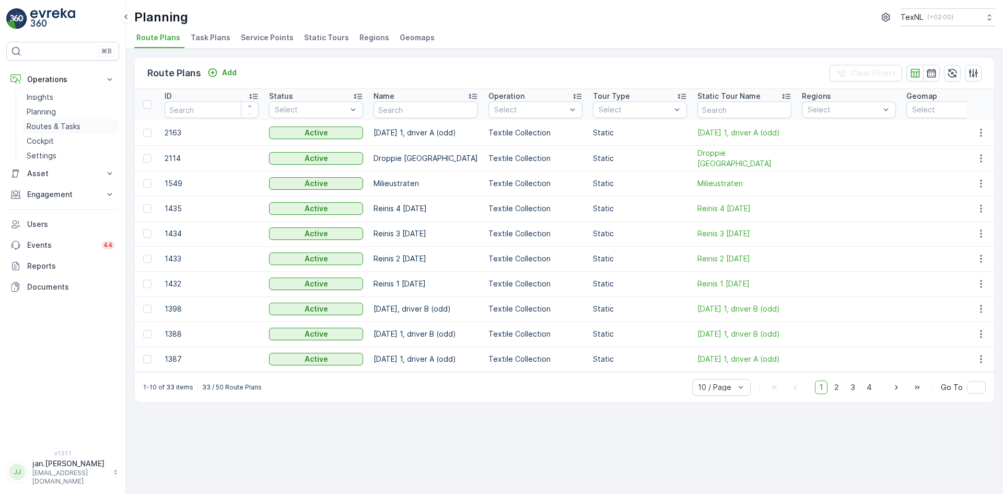
click at [61, 126] on p "Routes & Tasks" at bounding box center [54, 126] width 54 height 10
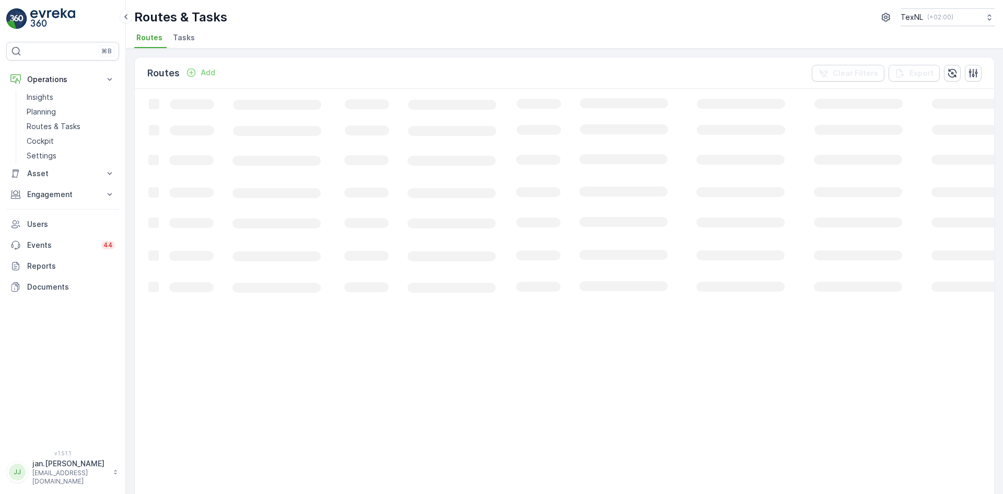
click at [211, 75] on p "Add" at bounding box center [208, 72] width 15 height 10
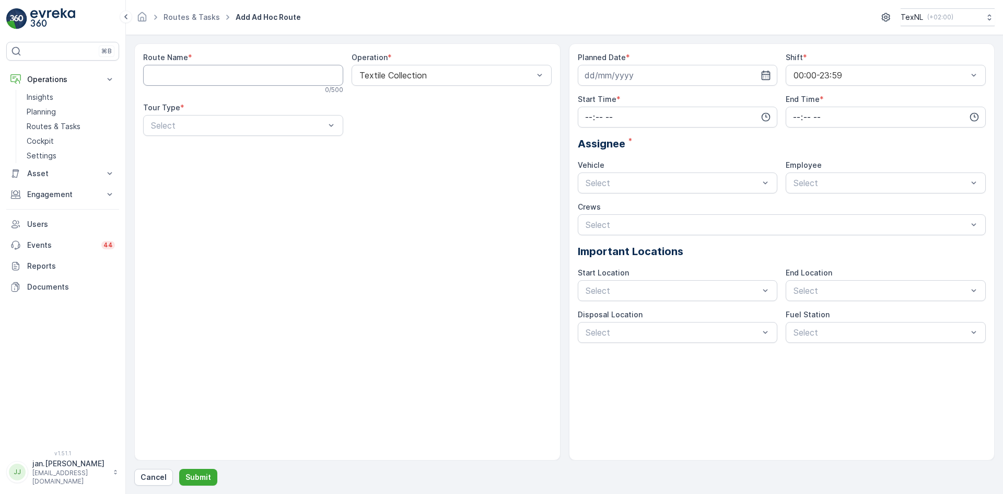
click at [213, 72] on Name "Route Name" at bounding box center [243, 75] width 200 height 21
type Name "Hilmi 1"
click at [173, 173] on span "Dynamic" at bounding box center [165, 168] width 33 height 9
click at [602, 72] on input at bounding box center [678, 75] width 200 height 21
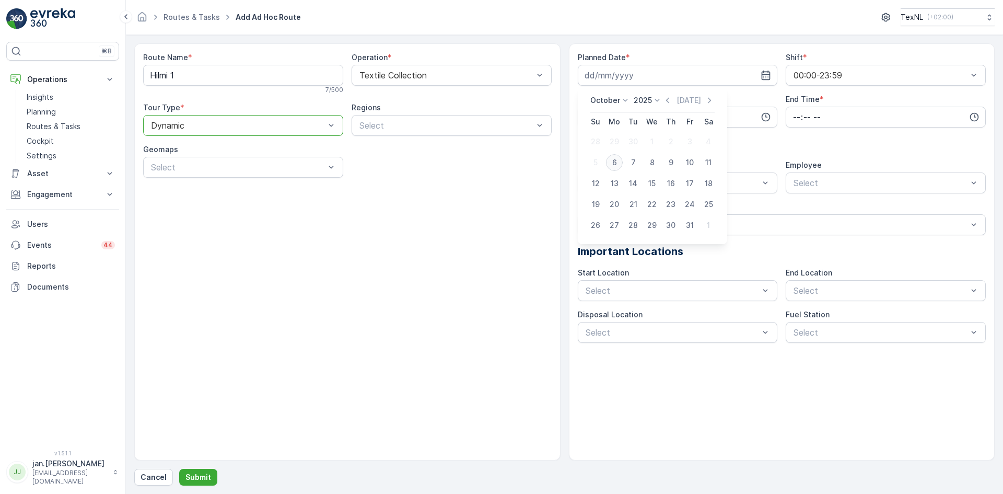
click at [612, 166] on div "6" at bounding box center [614, 162] width 17 height 17
type input "[DATE]"
click at [676, 121] on input "time" at bounding box center [678, 117] width 200 height 21
click at [597, 137] on div "00" at bounding box center [589, 137] width 18 height 15
type input "00:00"
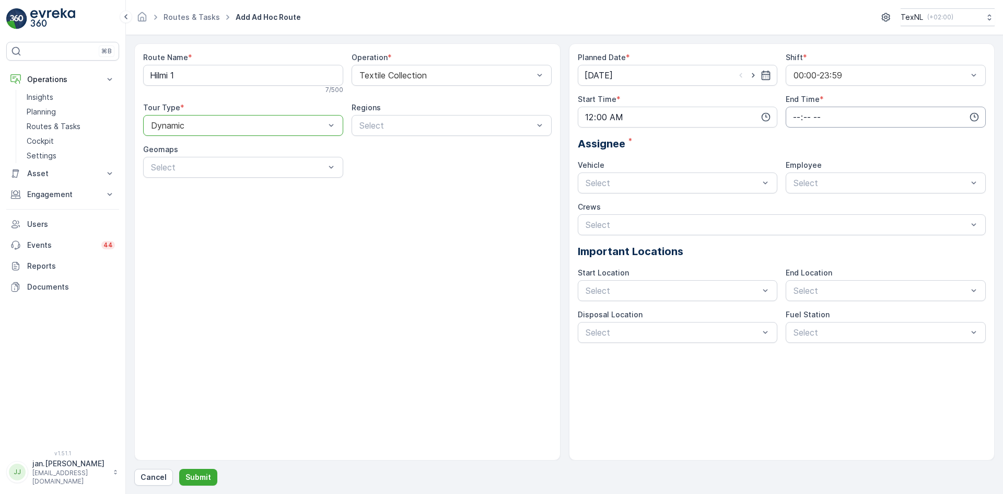
click at [802, 117] on input "time" at bounding box center [886, 117] width 200 height 21
click at [795, 226] on span "23" at bounding box center [796, 222] width 8 height 10
type input "23:00"
click at [731, 197] on div "Planned Date * 06.10.2025 Shift * 00:00-23:59 Start Time * 00:00 End Time * 23:…" at bounding box center [782, 197] width 409 height 290
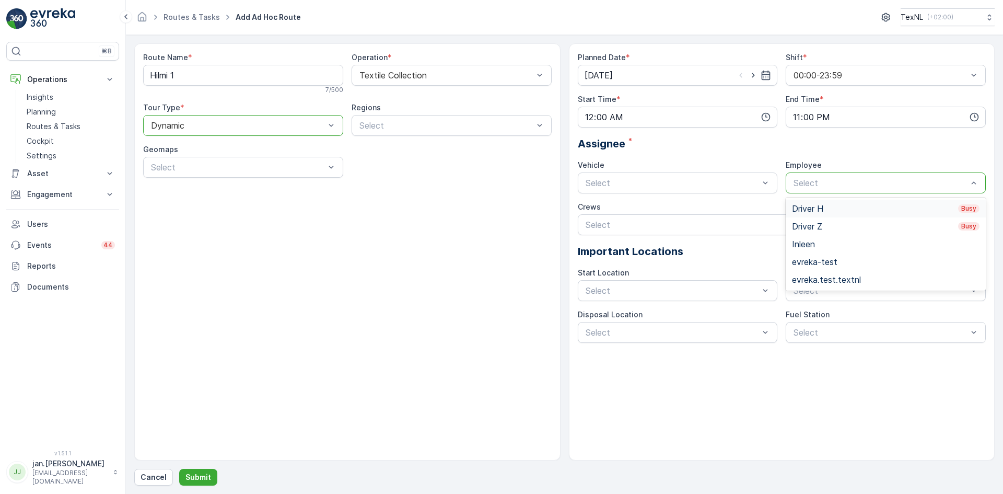
click at [805, 211] on div "Driver H Busy" at bounding box center [886, 208] width 188 height 9
click at [814, 281] on div "Select" at bounding box center [886, 290] width 200 height 21
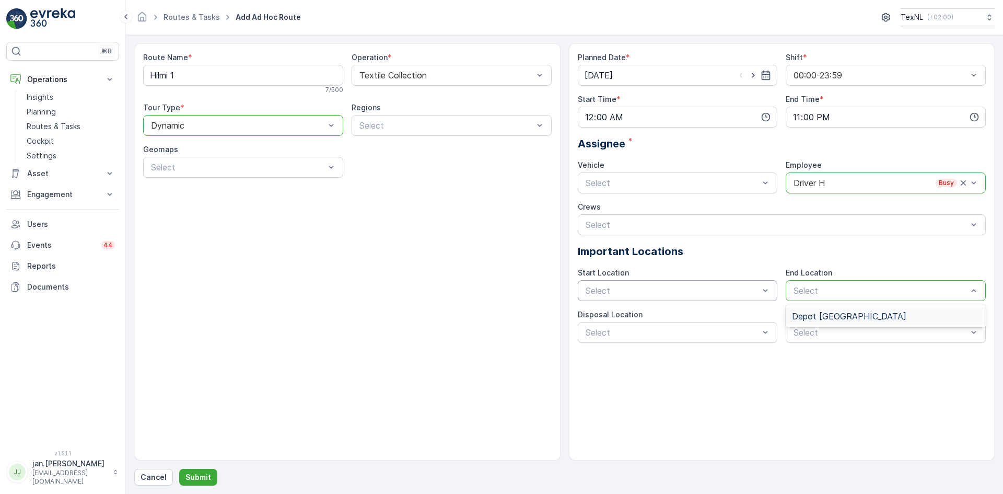
drag, startPoint x: 819, startPoint y: 319, endPoint x: 722, endPoint y: 298, distance: 98.9
click at [817, 317] on span "Depot Ridderkerk" at bounding box center [849, 315] width 114 height 9
drag, startPoint x: 618, startPoint y: 316, endPoint x: 632, endPoint y: 319, distance: 14.6
click at [618, 316] on span "Depot Ridderkerk" at bounding box center [641, 315] width 114 height 9
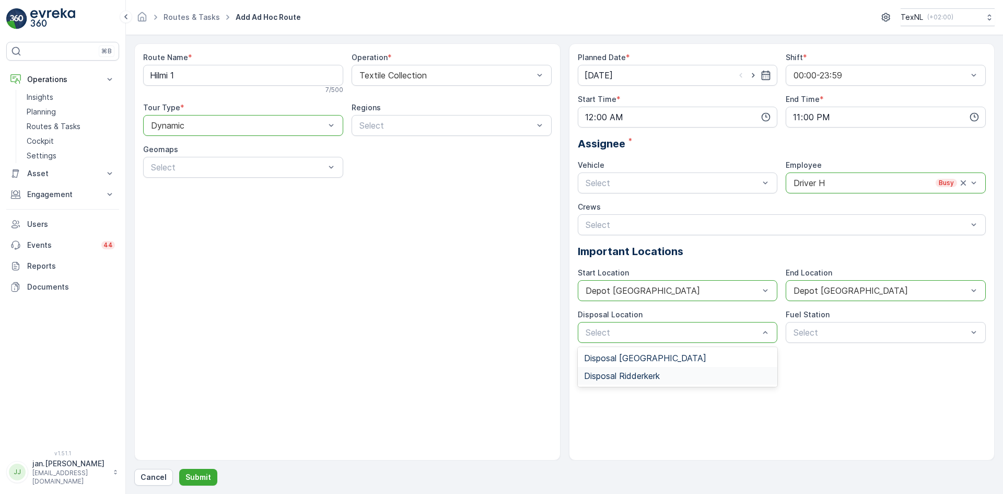
drag, startPoint x: 642, startPoint y: 374, endPoint x: 597, endPoint y: 372, distance: 44.4
click at [641, 374] on span "Disposal Ridderkerk" at bounding box center [622, 375] width 76 height 9
click at [194, 476] on p "Submit" at bounding box center [198, 477] width 26 height 10
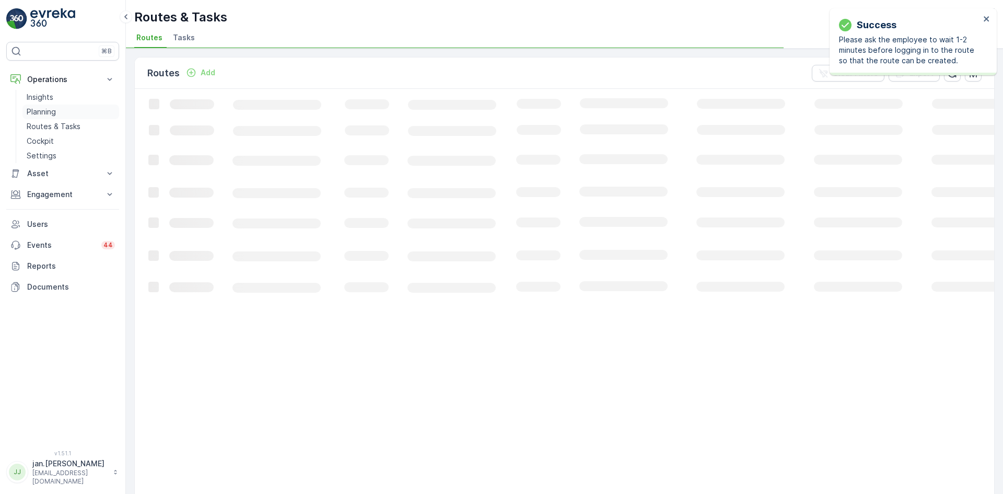
click at [48, 115] on p "Planning" at bounding box center [41, 112] width 29 height 10
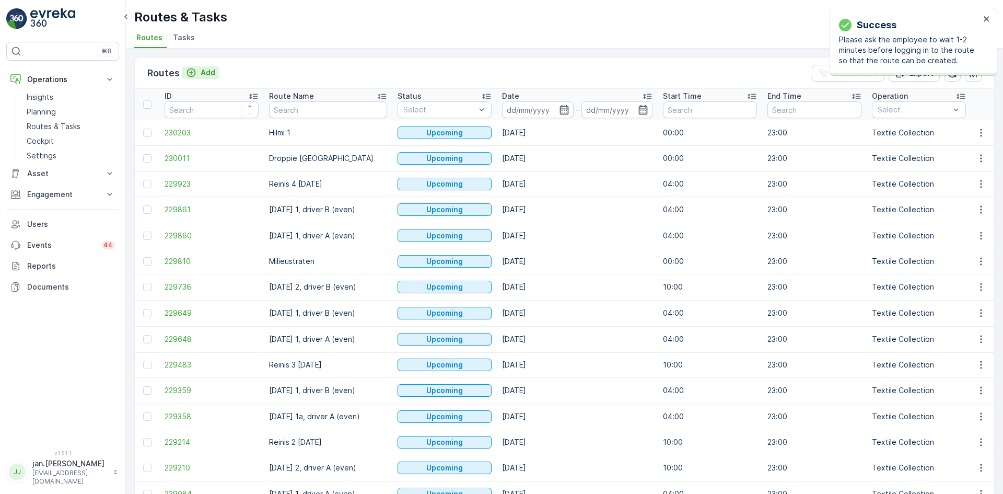
click at [206, 73] on p "Add" at bounding box center [208, 72] width 15 height 10
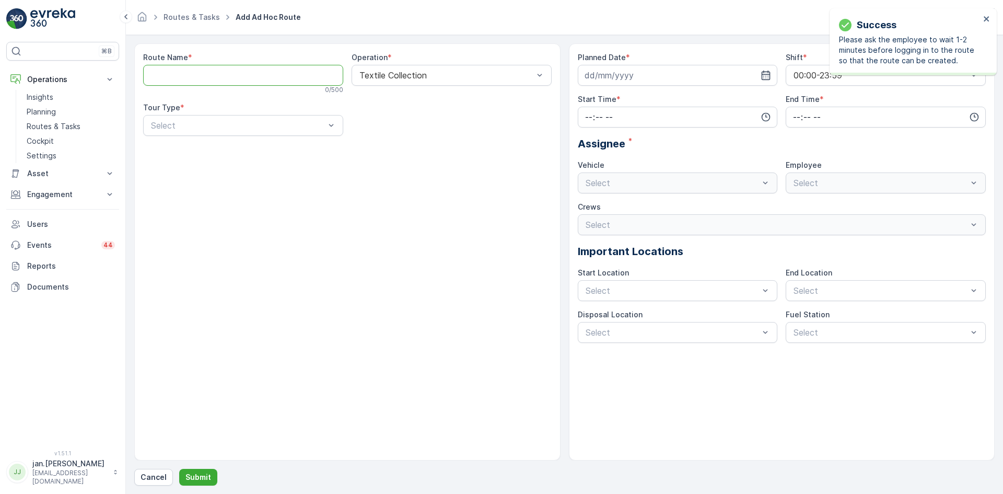
click at [222, 77] on Name "Route Name" at bounding box center [243, 75] width 200 height 21
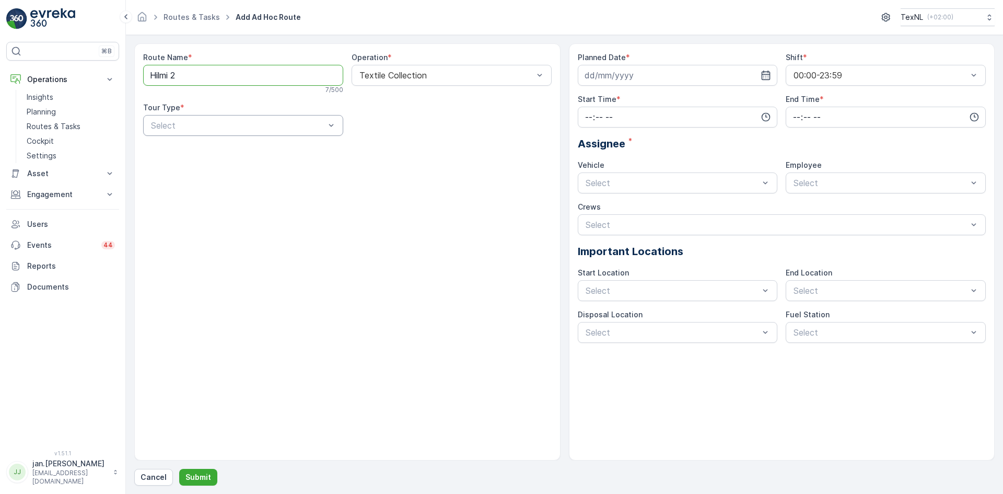
type Name "Hilmi 2"
click at [182, 168] on span "Dynamic" at bounding box center [165, 168] width 33 height 9
click at [615, 72] on input at bounding box center [678, 75] width 200 height 21
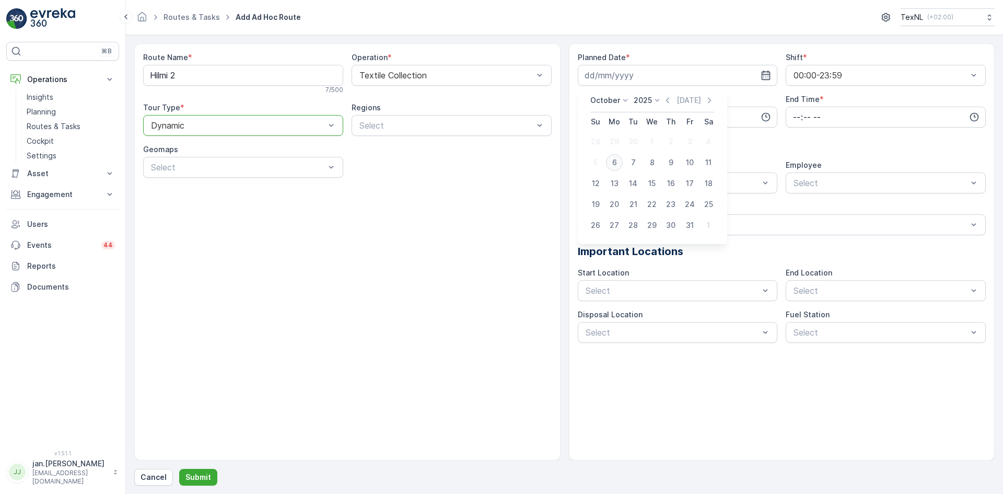
click at [612, 162] on div "6" at bounding box center [614, 162] width 17 height 17
type input "[DATE]"
click at [615, 120] on input "time" at bounding box center [678, 117] width 200 height 21
click at [590, 139] on span "00" at bounding box center [588, 137] width 9 height 10
type input "00:00"
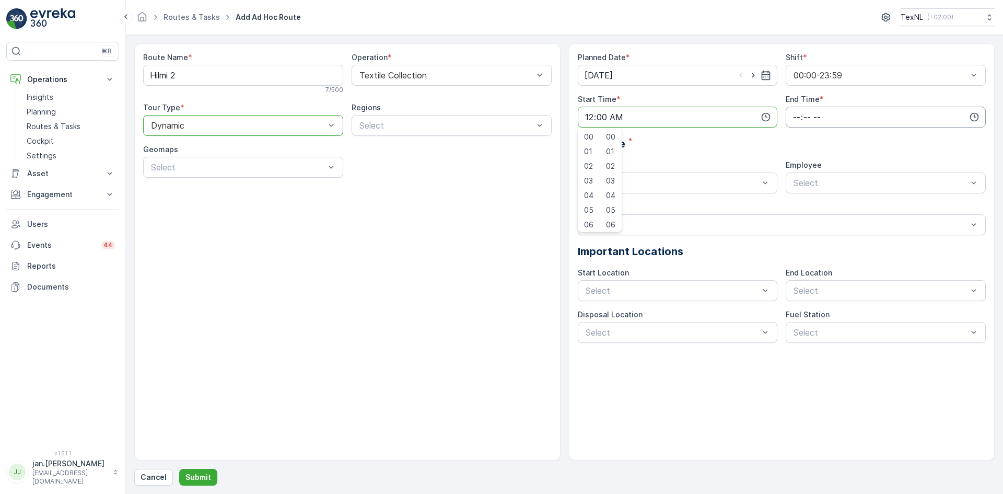
click at [791, 120] on input "time" at bounding box center [886, 117] width 200 height 21
click at [798, 225] on span "23" at bounding box center [796, 222] width 8 height 10
type input "23:00"
click at [630, 316] on span "Depot Ridderkerk" at bounding box center [641, 315] width 114 height 9
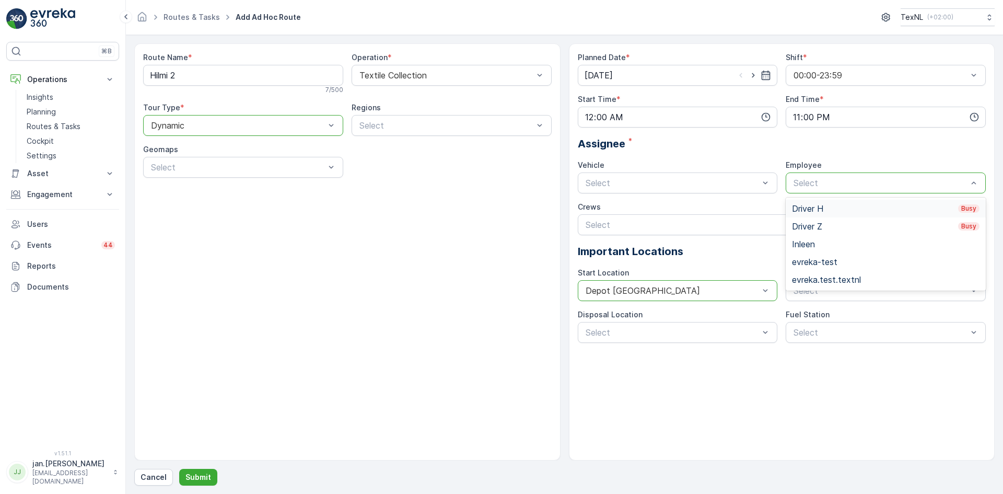
click at [807, 211] on div "Driver H Busy" at bounding box center [886, 208] width 188 height 9
click at [825, 299] on div "Select" at bounding box center [886, 290] width 200 height 21
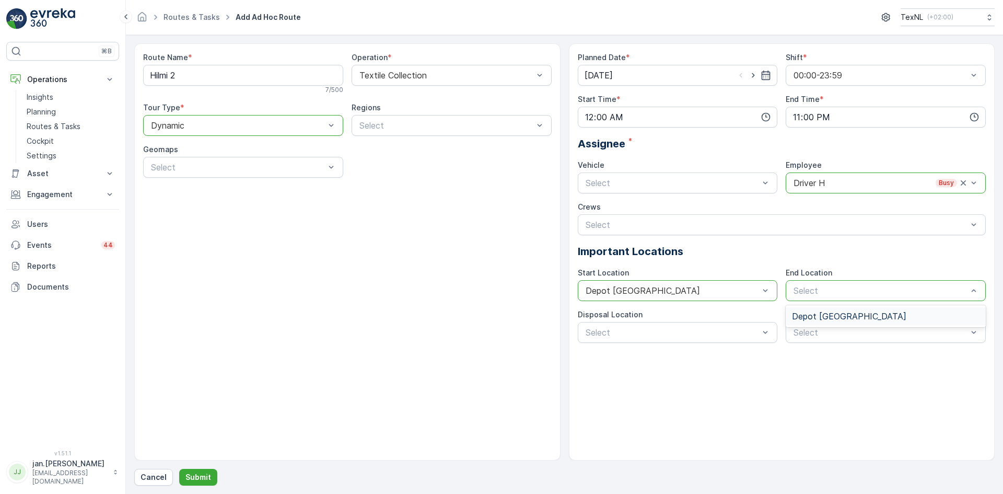
click at [810, 316] on span "Depot Ridderkerk" at bounding box center [849, 315] width 114 height 9
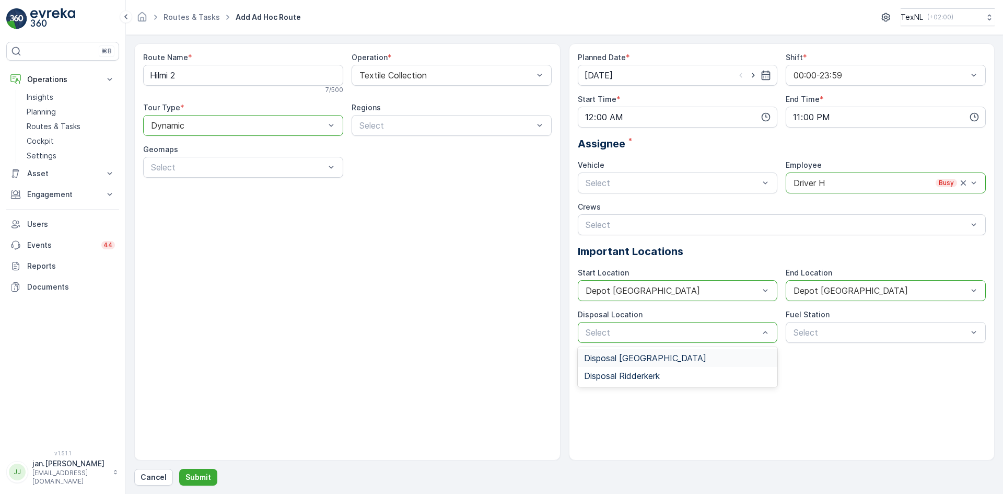
drag, startPoint x: 713, startPoint y: 334, endPoint x: 687, endPoint y: 333, distance: 25.6
click at [606, 375] on span "Disposal Ridderkerk" at bounding box center [622, 375] width 76 height 9
click at [197, 476] on p "Submit" at bounding box center [198, 477] width 26 height 10
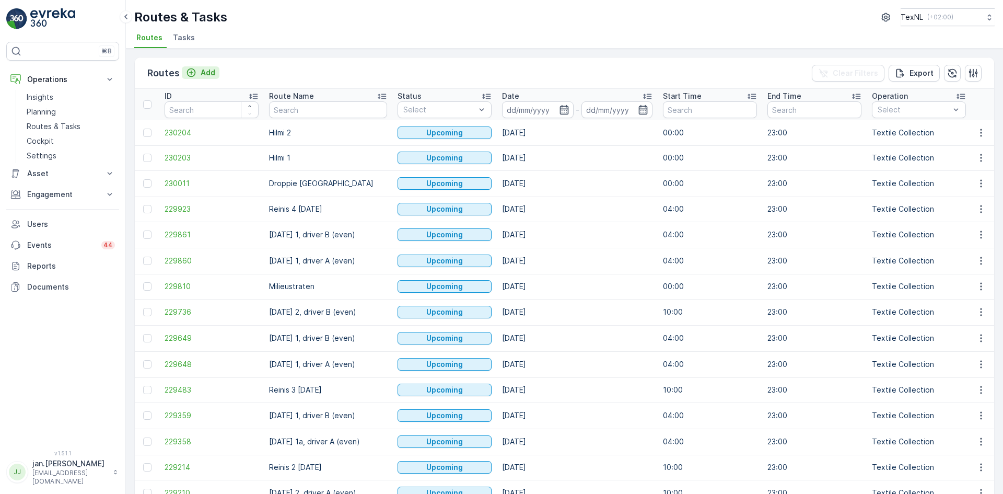
click at [211, 71] on p "Add" at bounding box center [208, 72] width 15 height 10
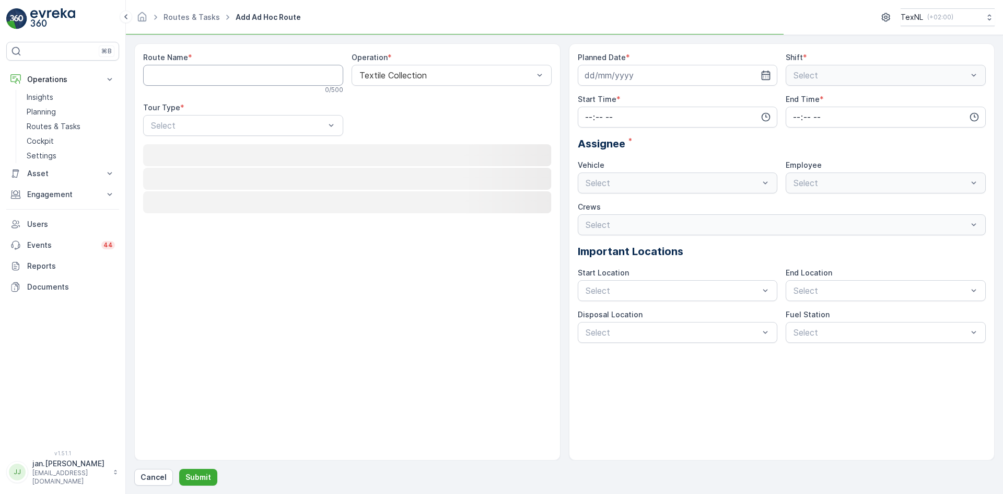
click at [194, 77] on Name "Route Name" at bounding box center [243, 75] width 200 height 21
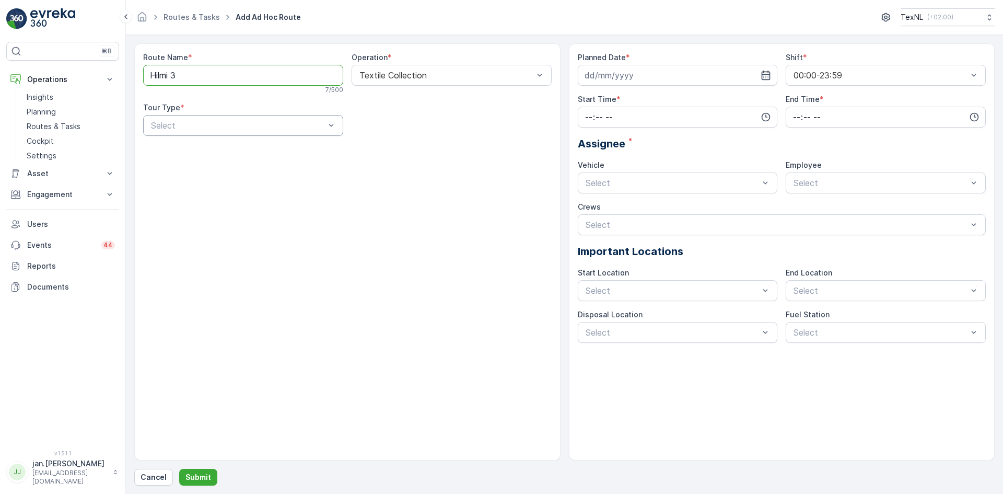
type Name "Hilmi 3"
click at [191, 172] on div "Dynamic" at bounding box center [243, 168] width 188 height 9
click at [575, 79] on div "Planned Date * Shift * 00:00-23:59 Start Time * End Time * Assignee * Vehicle S…" at bounding box center [782, 251] width 426 height 417
click at [596, 76] on input at bounding box center [678, 75] width 200 height 21
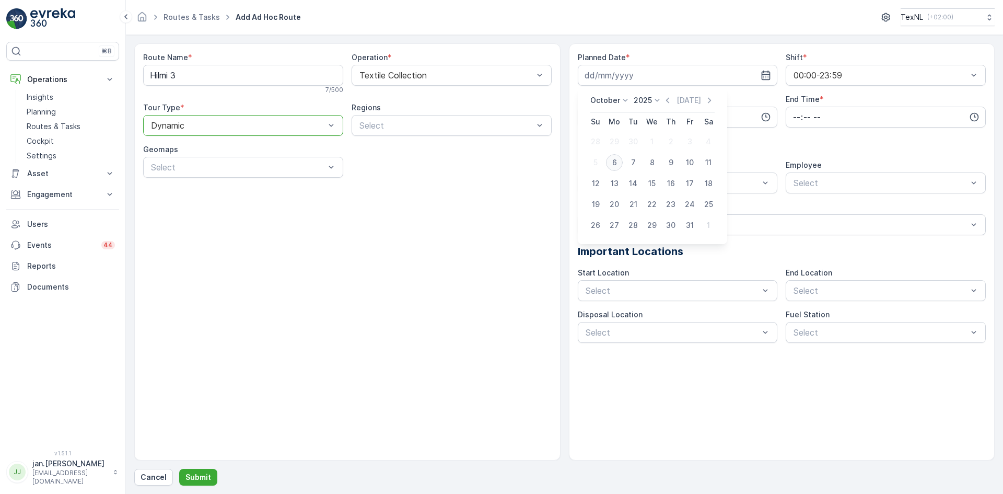
click at [615, 160] on div "6" at bounding box center [614, 162] width 17 height 17
type input "[DATE]"
click at [602, 119] on input "time" at bounding box center [678, 117] width 200 height 21
click at [588, 138] on span "00" at bounding box center [588, 137] width 9 height 10
type input "00:00"
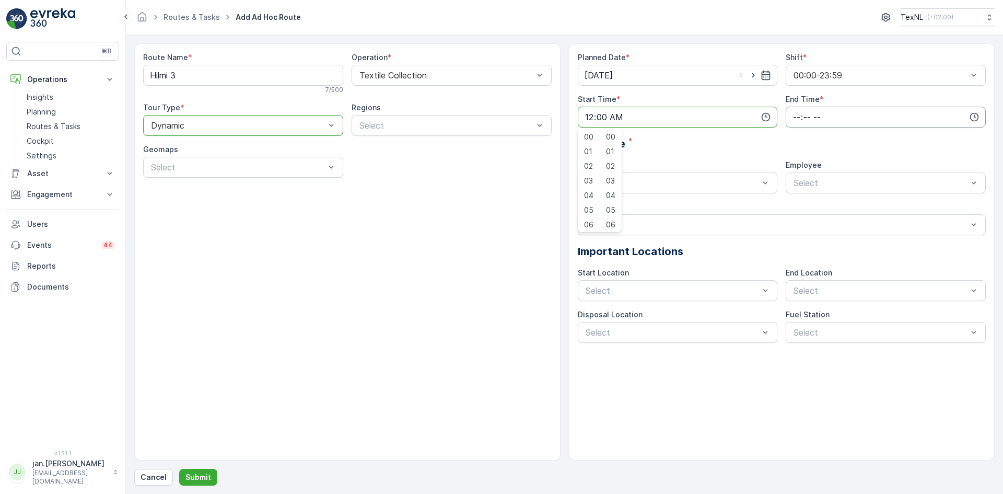
click at [791, 117] on input "time" at bounding box center [886, 117] width 200 height 21
click at [795, 223] on span "23" at bounding box center [796, 222] width 8 height 10
type input "23:00"
drag, startPoint x: 737, startPoint y: 149, endPoint x: 770, endPoint y: 153, distance: 32.5
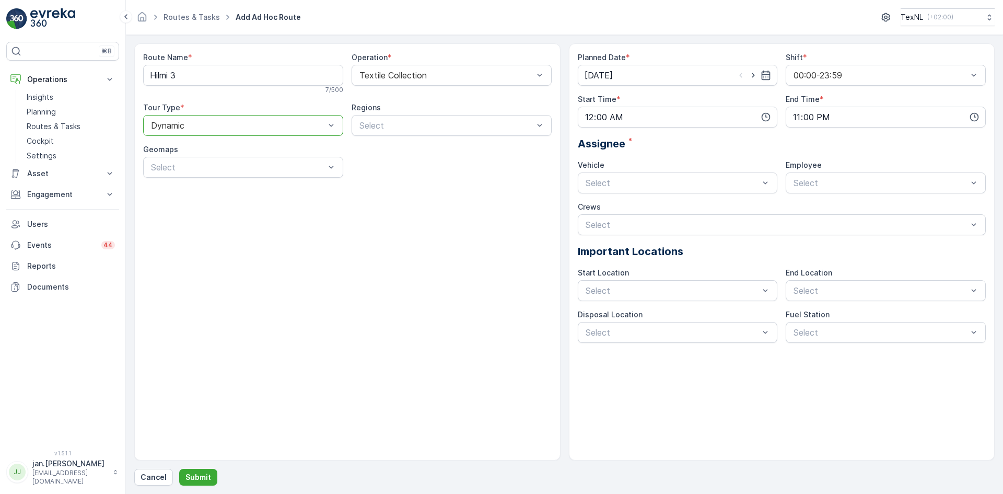
click at [737, 149] on div "Assignee *" at bounding box center [782, 144] width 409 height 16
click at [806, 204] on div "Driver H Busy" at bounding box center [886, 208] width 188 height 9
click at [647, 277] on div "Start Location" at bounding box center [678, 272] width 200 height 10
click at [592, 325] on div "Depot Ridderkerk" at bounding box center [678, 316] width 200 height 22
click at [651, 313] on span "Depot Ridderkerk" at bounding box center [641, 315] width 114 height 9
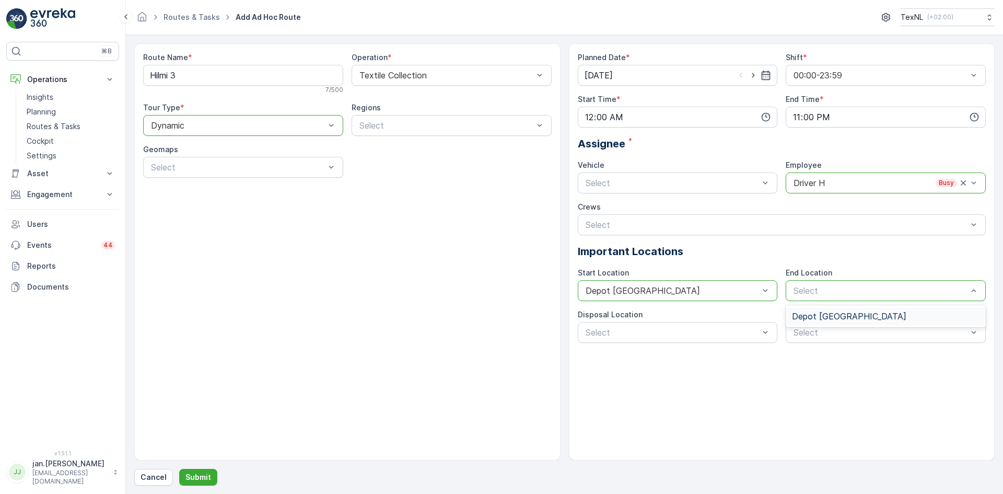
click at [819, 317] on span "Depot Ridderkerk" at bounding box center [849, 315] width 114 height 9
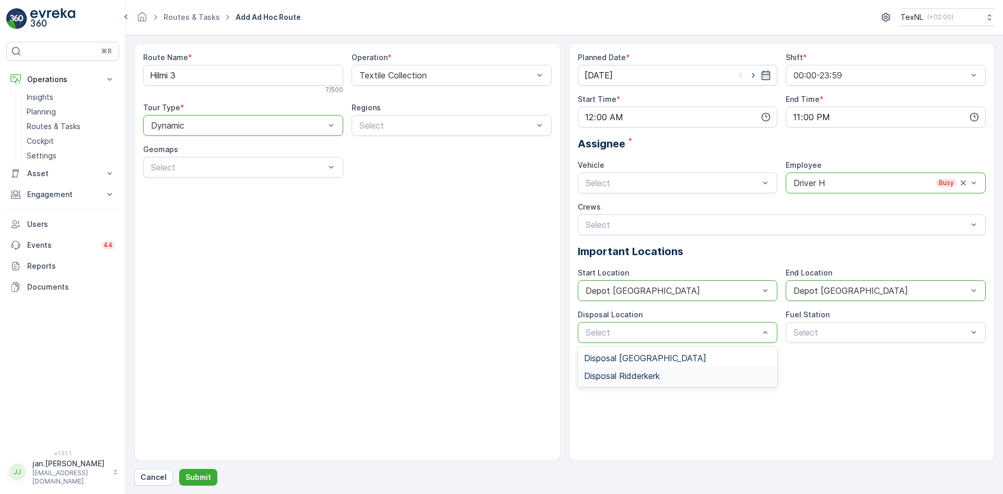
click at [619, 372] on span "Disposal Ridderkerk" at bounding box center [622, 375] width 76 height 9
click at [185, 475] on p "Submit" at bounding box center [198, 477] width 26 height 10
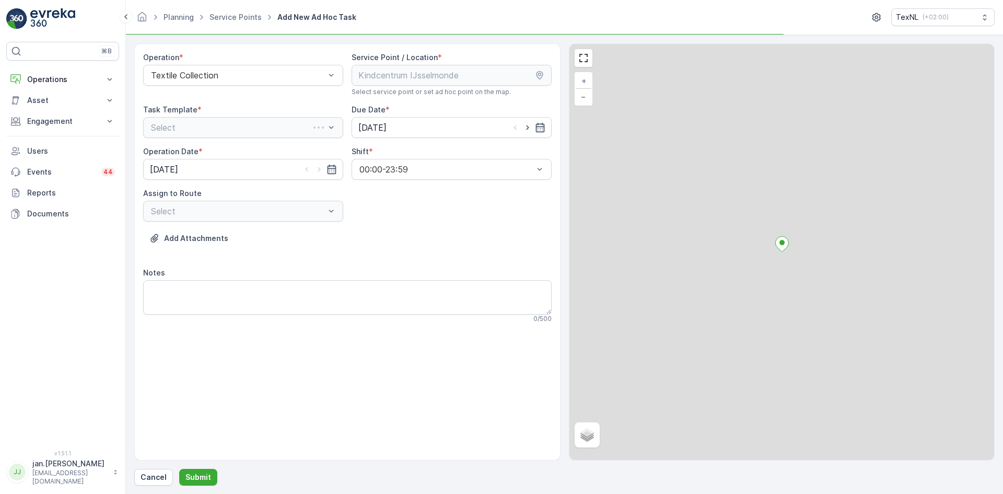
click at [207, 135] on div "Select" at bounding box center [243, 127] width 200 height 21
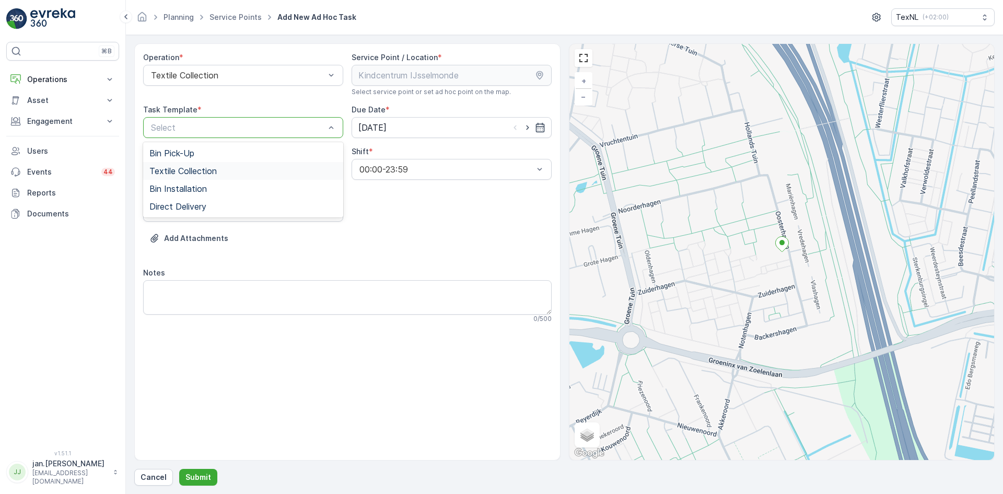
click at [182, 167] on span "Textile Collection" at bounding box center [182, 170] width 67 height 9
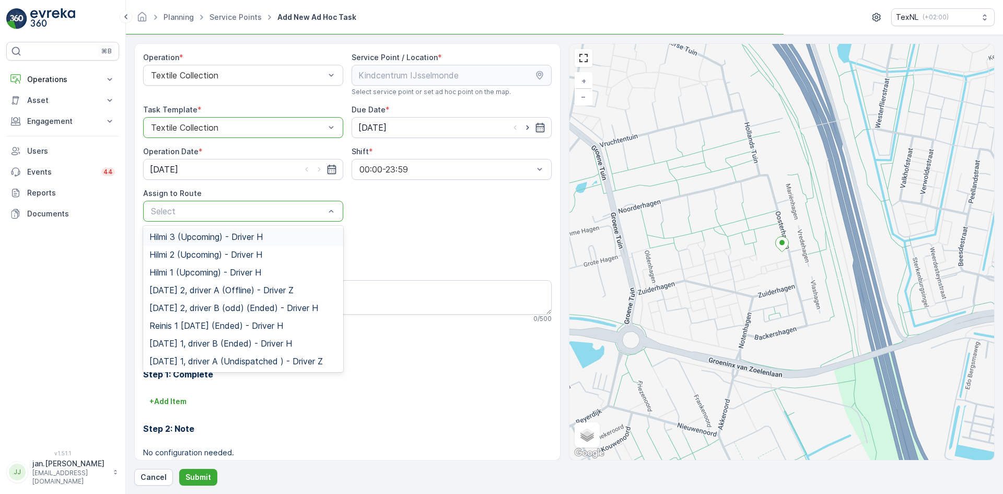
click at [202, 236] on span "Hilmi 3 (Upcoming) - Driver H" at bounding box center [205, 236] width 113 height 9
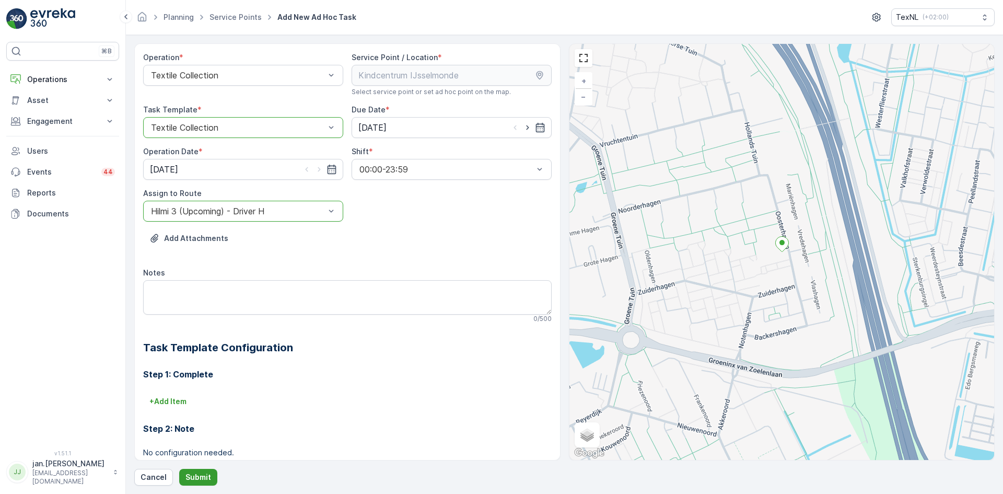
click at [198, 472] on p "Submit" at bounding box center [198, 477] width 26 height 10
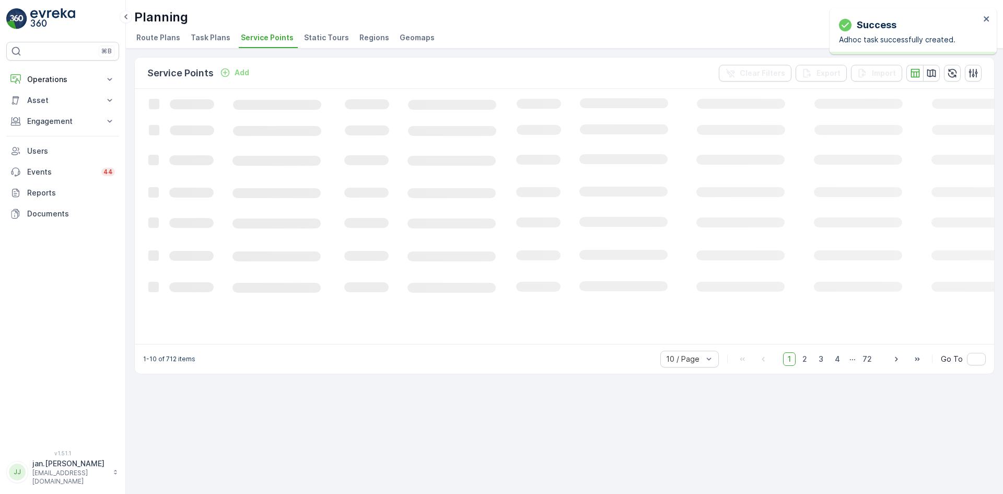
click at [410, 110] on icon "Loading..." at bounding box center [636, 215] width 1003 height 253
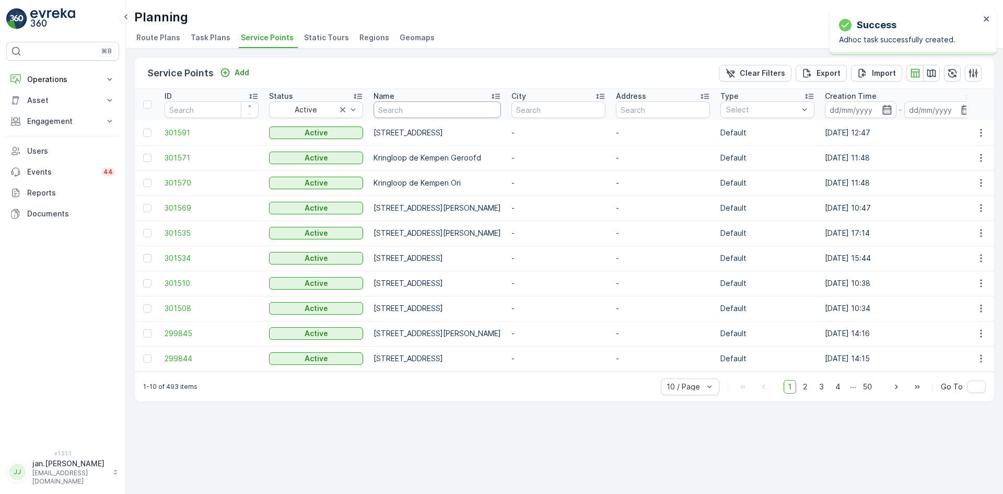
click at [407, 110] on input "text" at bounding box center [437, 109] width 127 height 17
type input "terre"
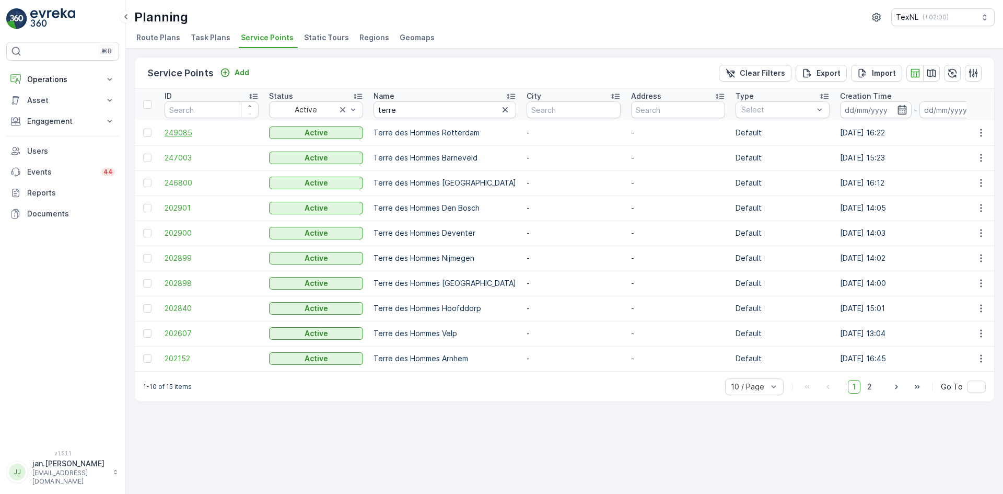
click at [187, 132] on span "249085" at bounding box center [212, 132] width 94 height 10
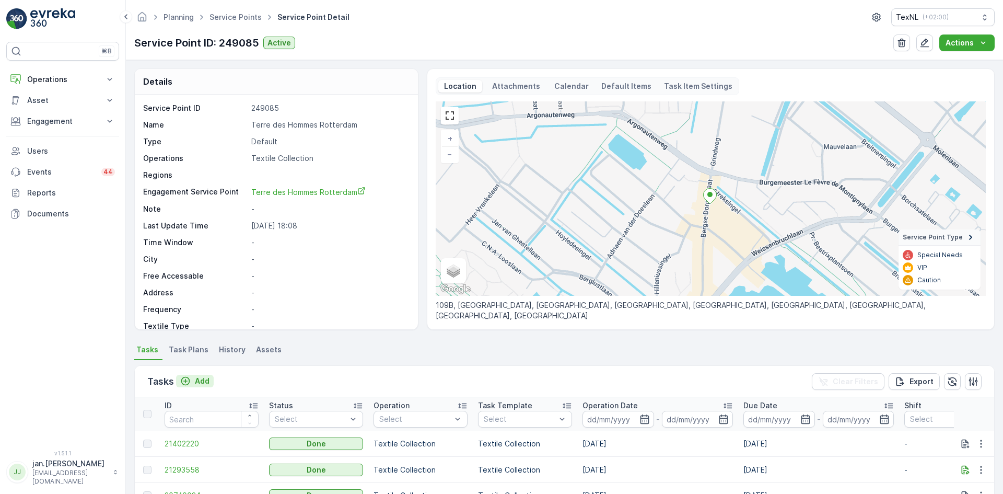
click at [201, 379] on p "Add" at bounding box center [202, 381] width 15 height 10
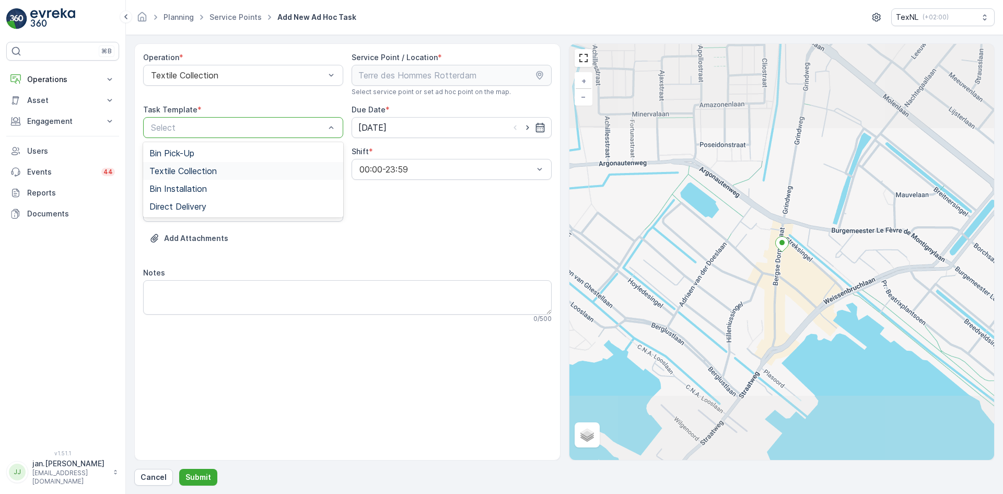
click at [195, 169] on span "Textile Collection" at bounding box center [182, 170] width 67 height 9
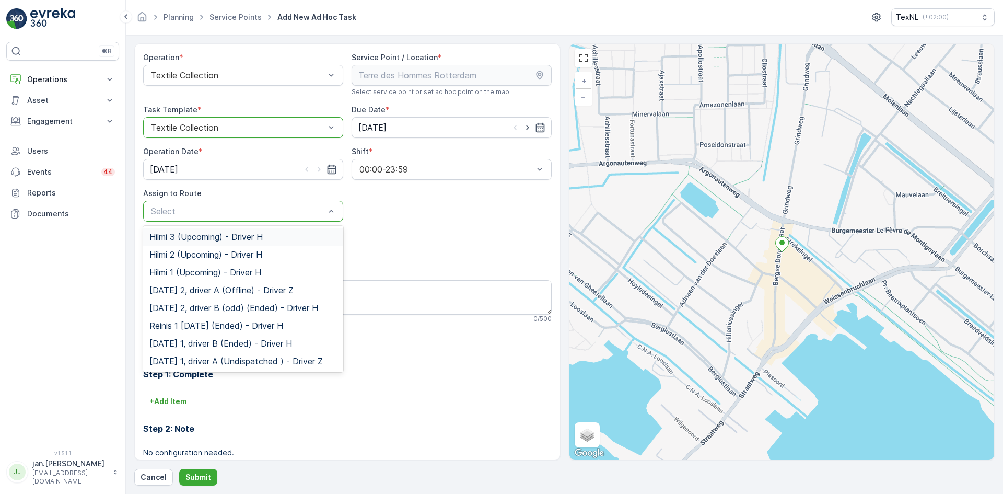
click at [203, 240] on span "Hilmi 3 (Upcoming) - Driver H" at bounding box center [205, 236] width 113 height 9
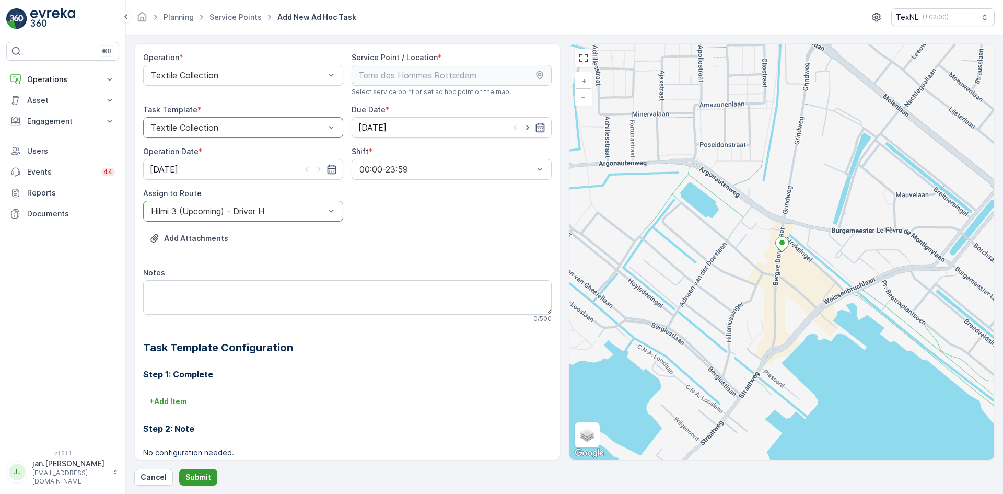
click at [193, 477] on p "Submit" at bounding box center [198, 477] width 26 height 10
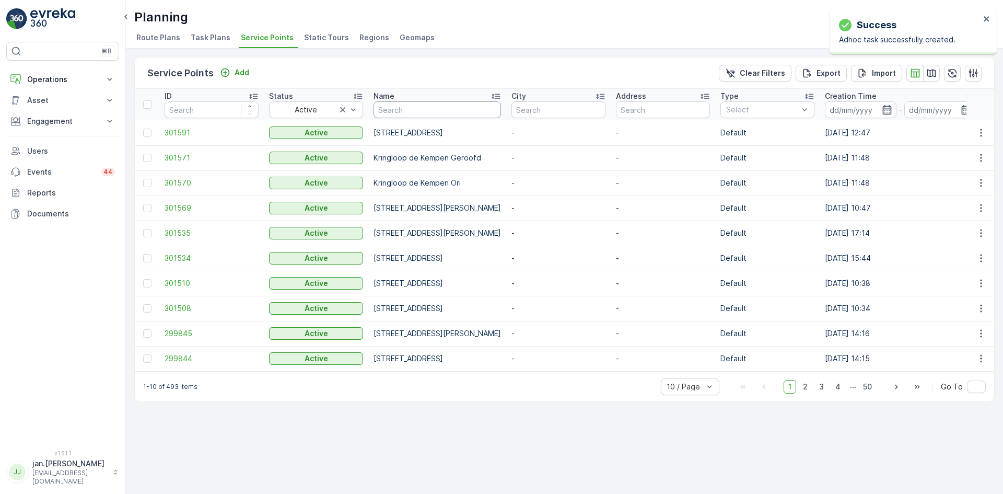
click at [402, 110] on input "text" at bounding box center [437, 109] width 127 height 17
type input "[PERSON_NAME]"
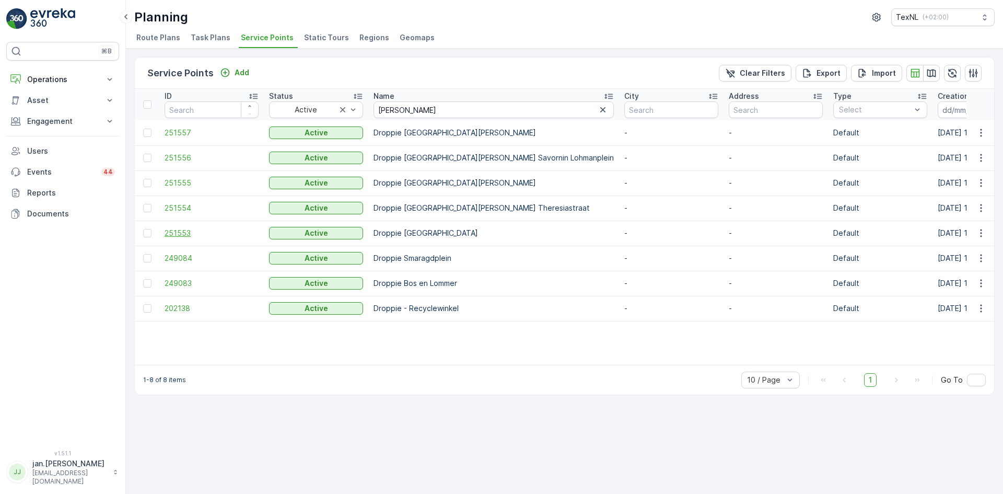
click at [170, 234] on span "251553" at bounding box center [212, 233] width 94 height 10
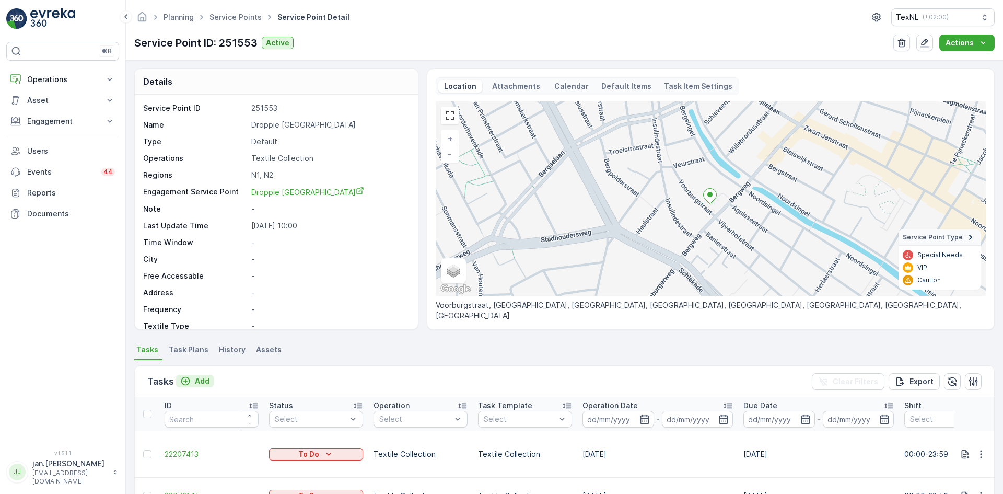
click at [200, 379] on p "Add" at bounding box center [202, 381] width 15 height 10
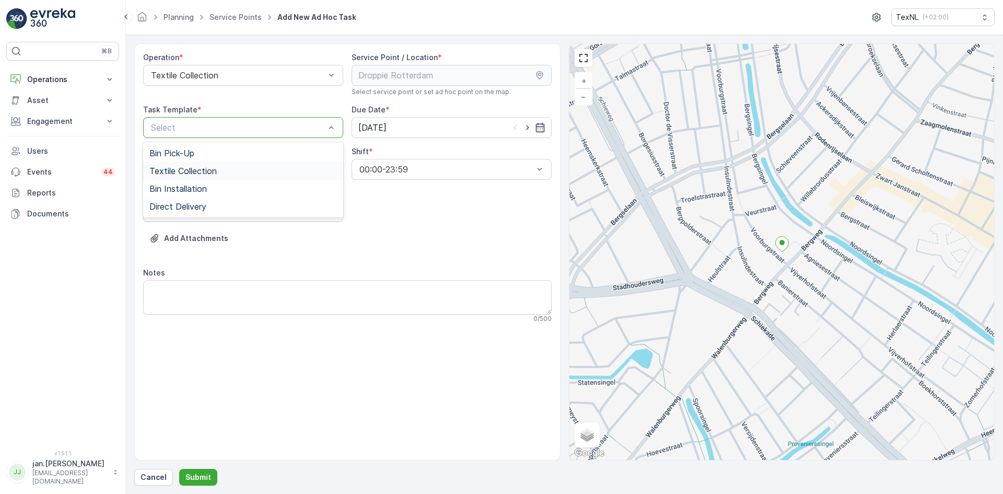
click at [200, 173] on span "Textile Collection" at bounding box center [182, 170] width 67 height 9
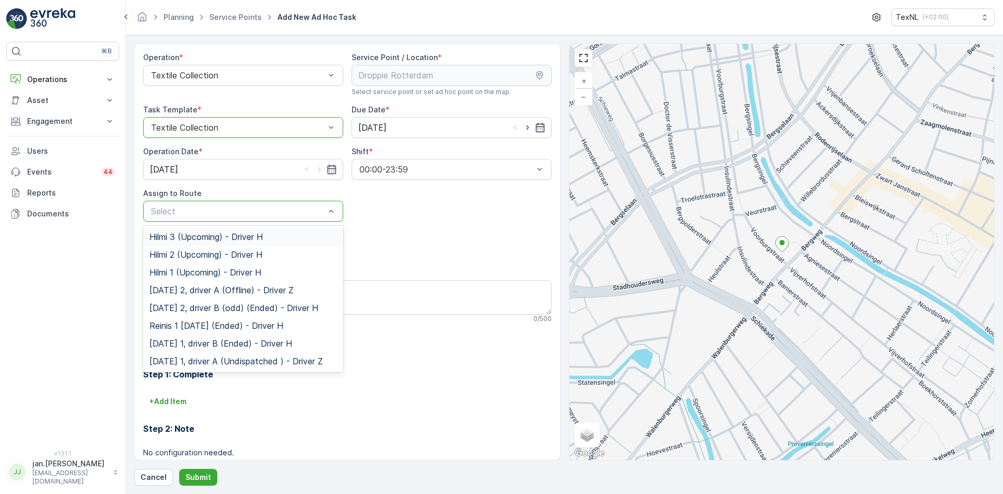
click at [202, 229] on div "Hilmi 3 (Upcoming) - Driver H" at bounding box center [243, 237] width 200 height 18
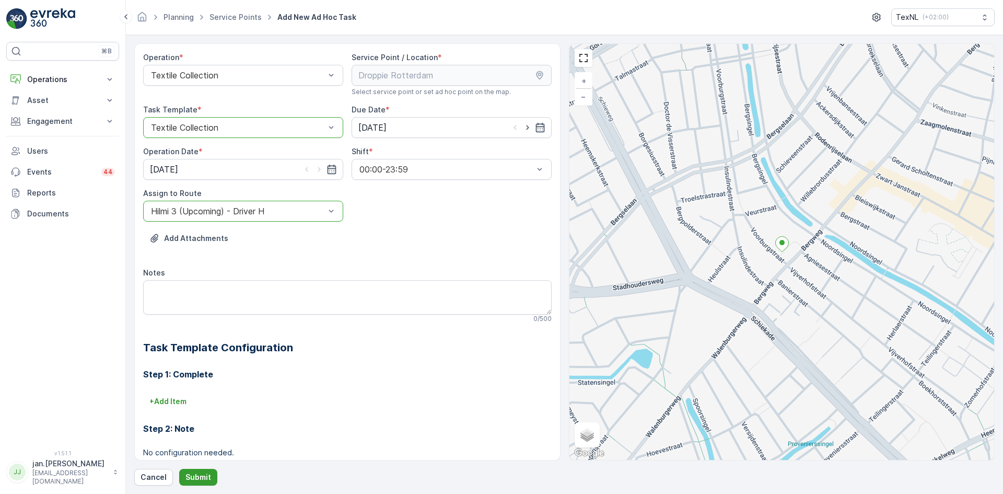
click at [200, 475] on p "Submit" at bounding box center [198, 477] width 26 height 10
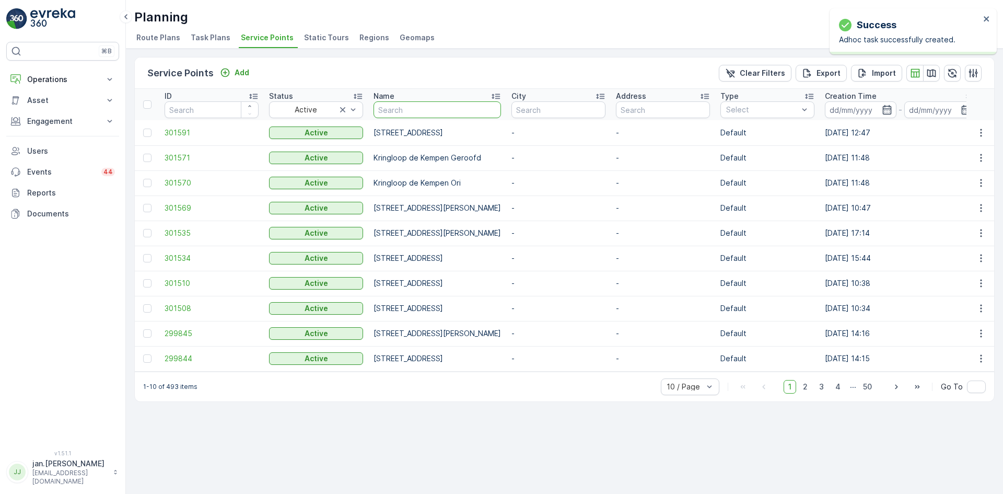
click at [438, 111] on input "text" at bounding box center [437, 109] width 127 height 17
type input "reak"
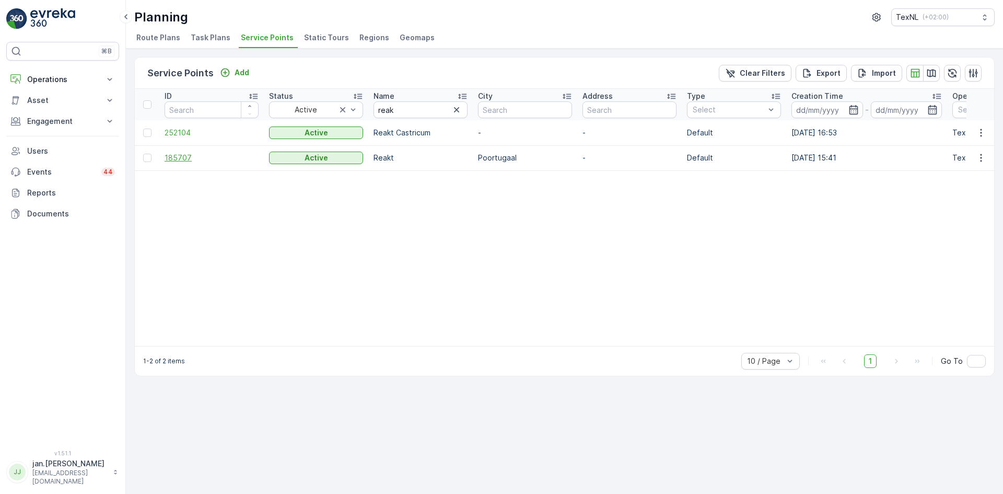
click at [173, 154] on span "185707" at bounding box center [212, 158] width 94 height 10
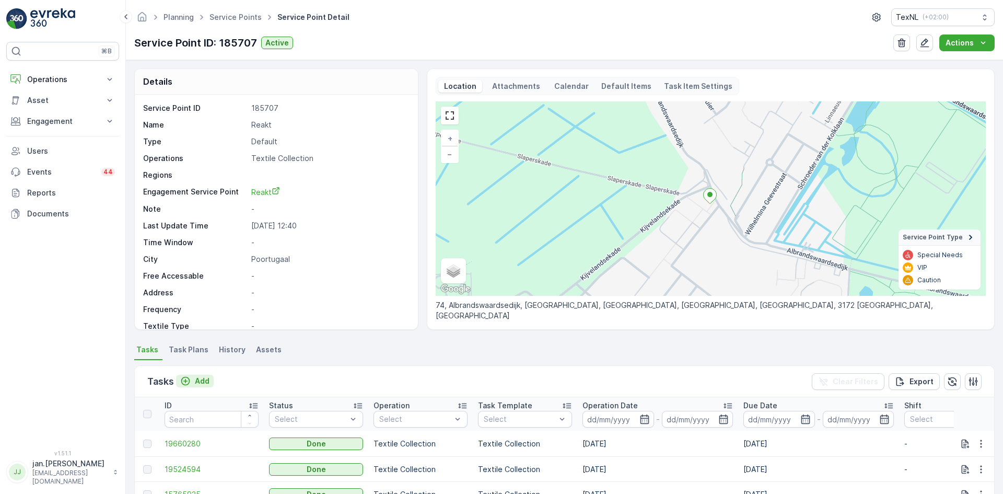
click at [201, 380] on p "Add" at bounding box center [202, 381] width 15 height 10
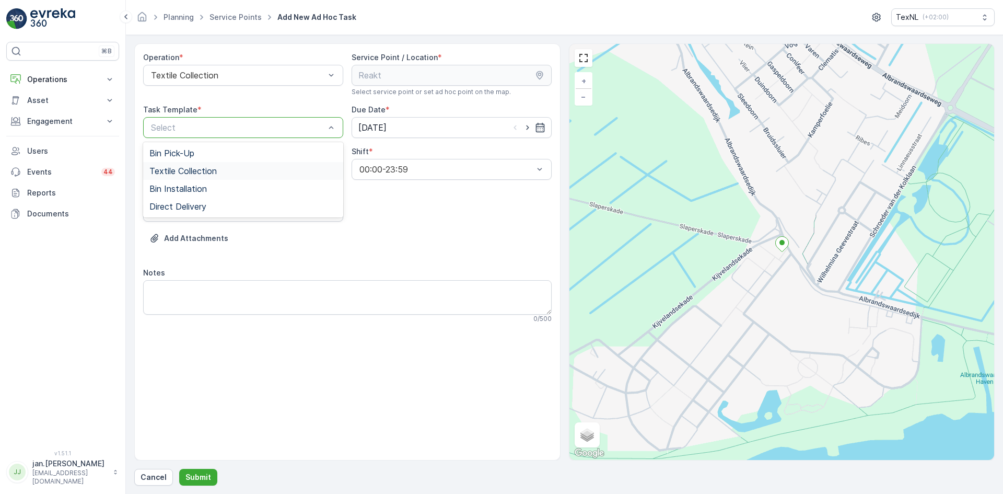
click at [184, 170] on span "Textile Collection" at bounding box center [182, 170] width 67 height 9
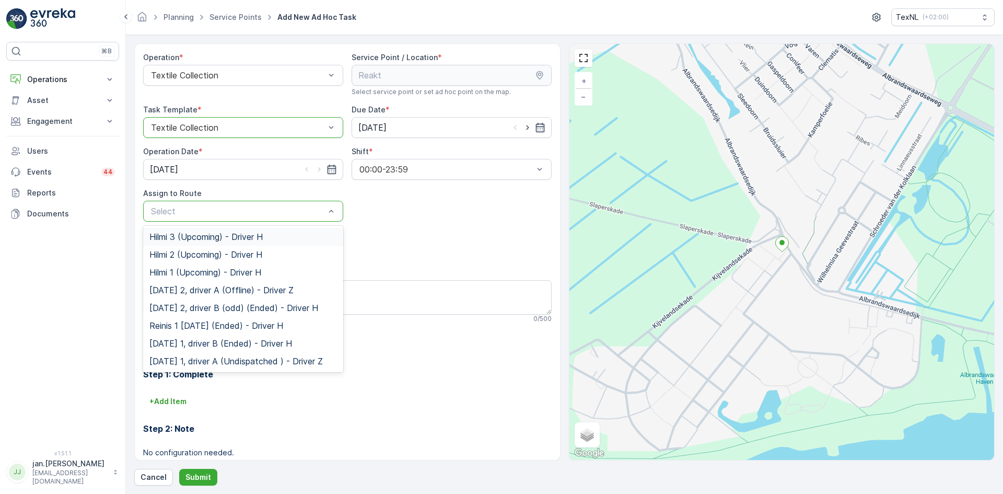
click at [188, 237] on span "Hilmi 3 (Upcoming) - Driver H" at bounding box center [205, 236] width 113 height 9
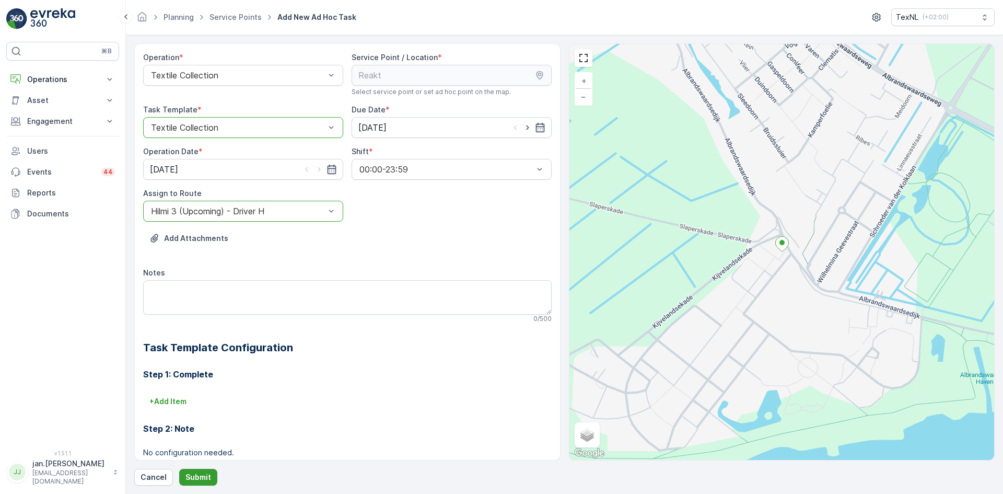
click at [200, 481] on p "Submit" at bounding box center [198, 477] width 26 height 10
